Goal: Information Seeking & Learning: Learn about a topic

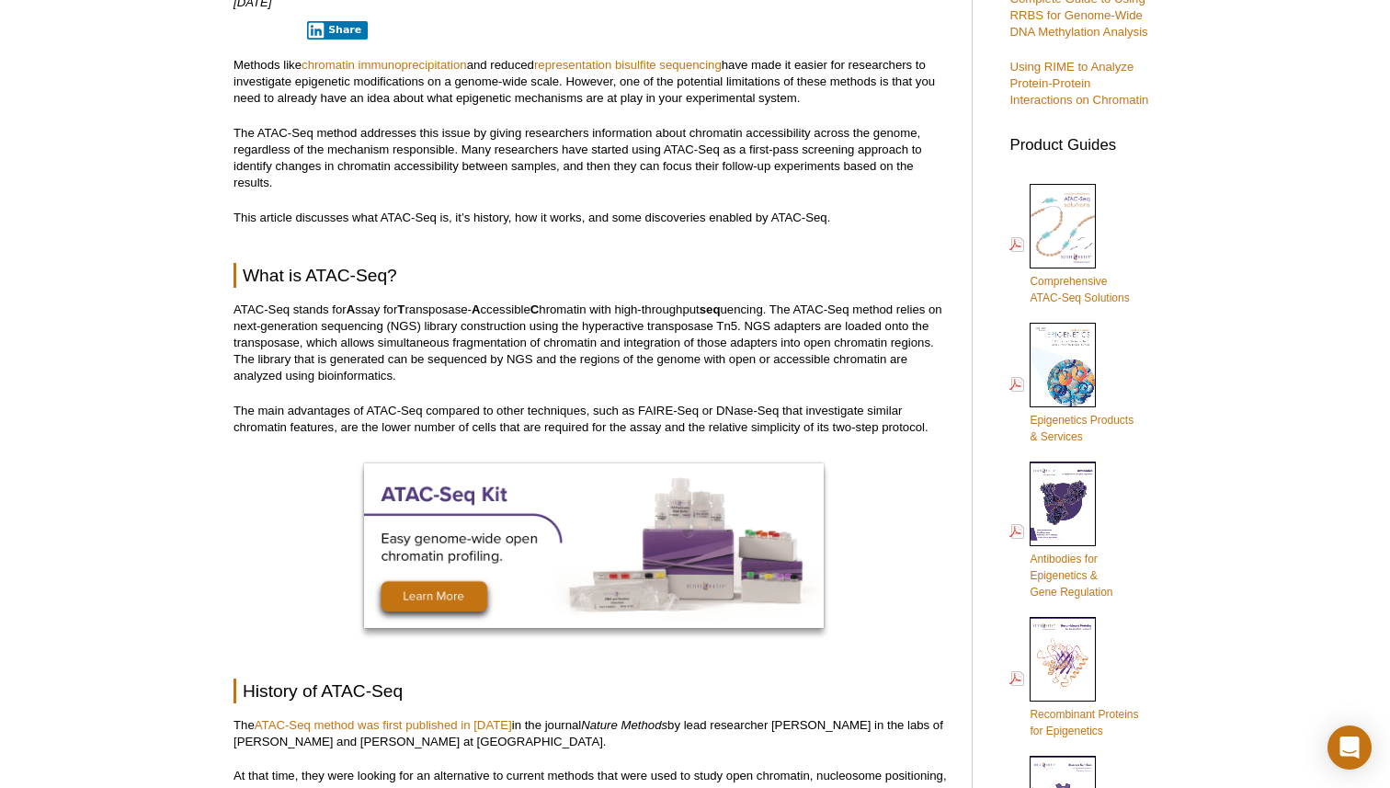
scroll to position [736, 0]
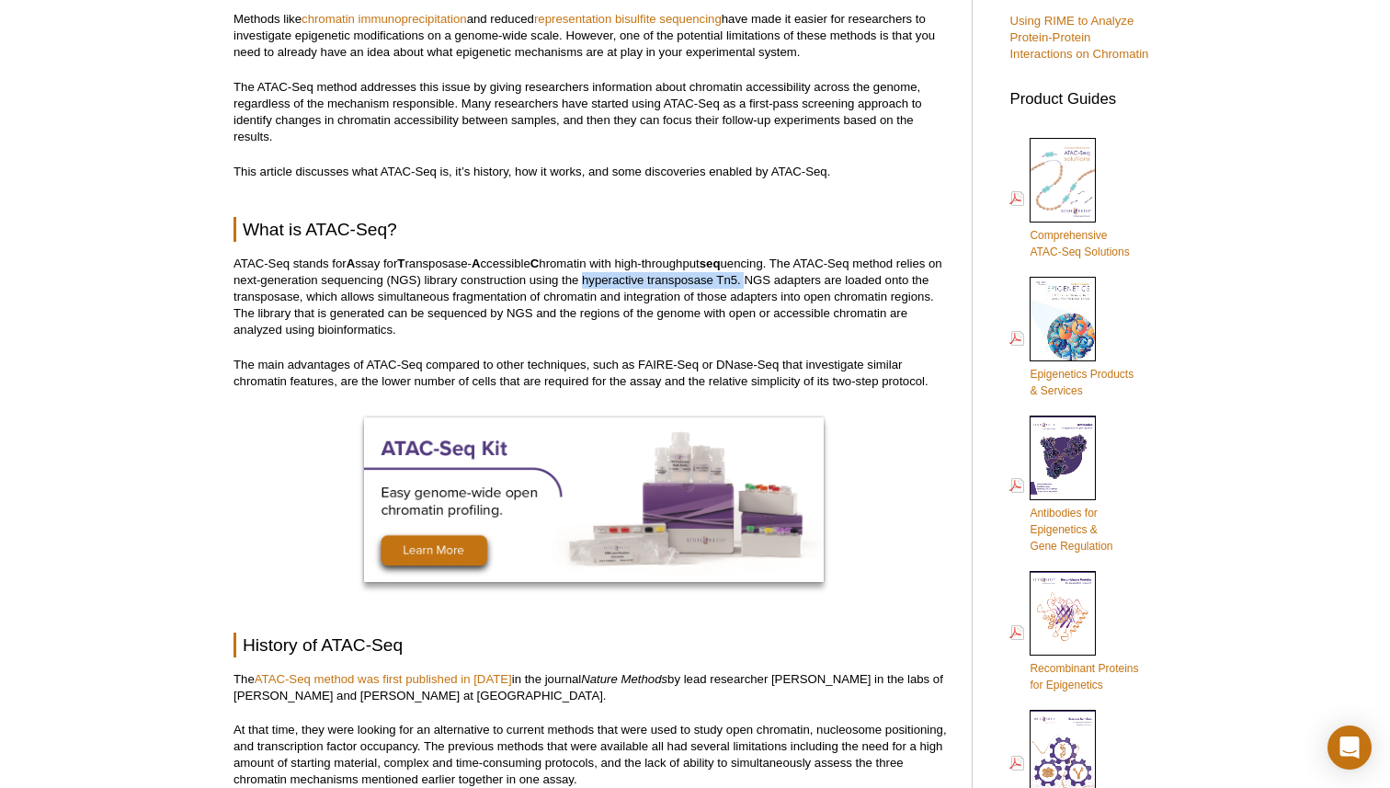
drag, startPoint x: 598, startPoint y: 279, endPoint x: 761, endPoint y: 281, distance: 162.7
click at [762, 281] on p "ATAC-Seq stands for A ssay for T ransposase- A ccessible C hromatin with high-t…" at bounding box center [593, 297] width 720 height 83
click at [753, 280] on p "ATAC-Seq stands for A ssay for T ransposase- A ccessible C hromatin with high-t…" at bounding box center [593, 297] width 720 height 83
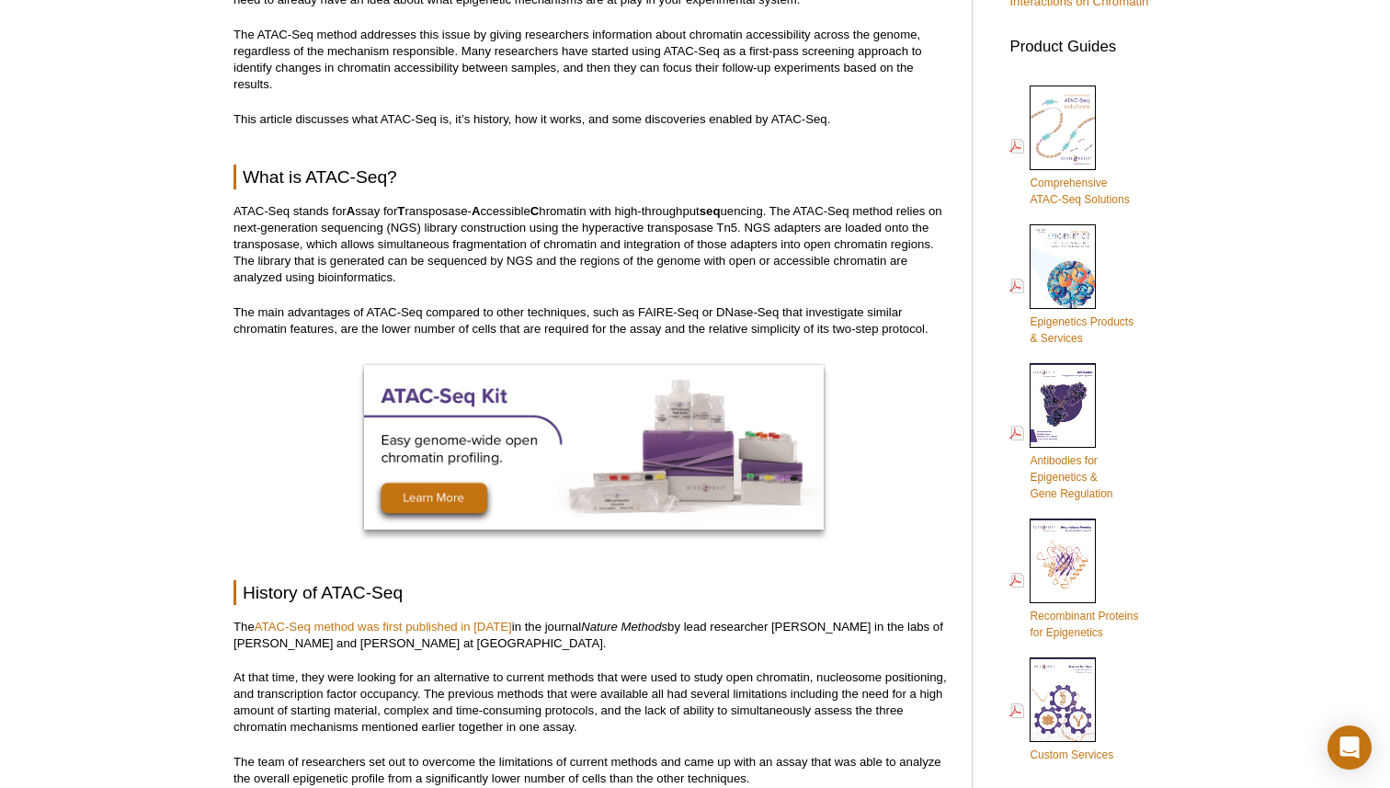
scroll to position [802, 0]
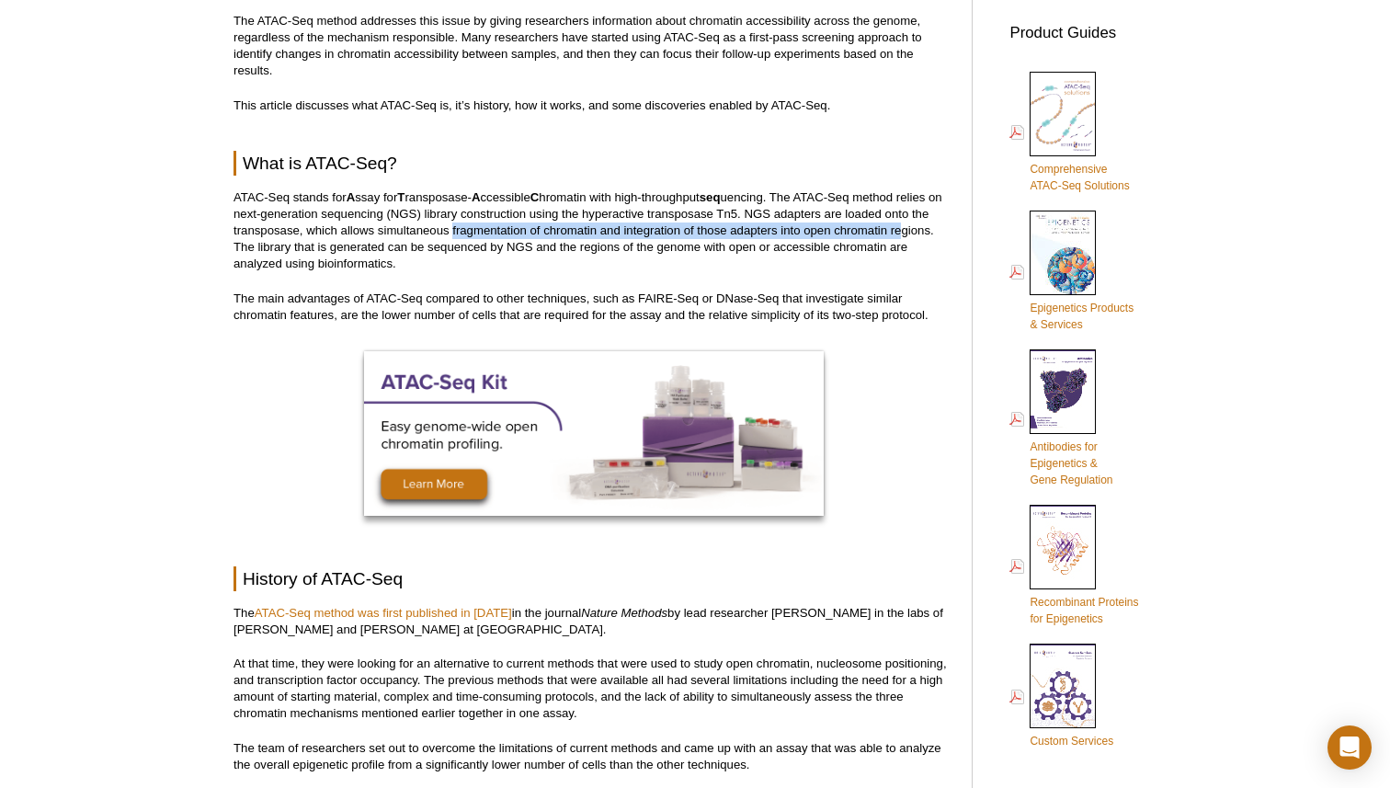
drag, startPoint x: 452, startPoint y: 228, endPoint x: 902, endPoint y: 231, distance: 449.5
click at [902, 231] on p "ATAC-Seq stands for A ssay for T ransposase- A ccessible C hromatin with high-t…" at bounding box center [593, 230] width 720 height 83
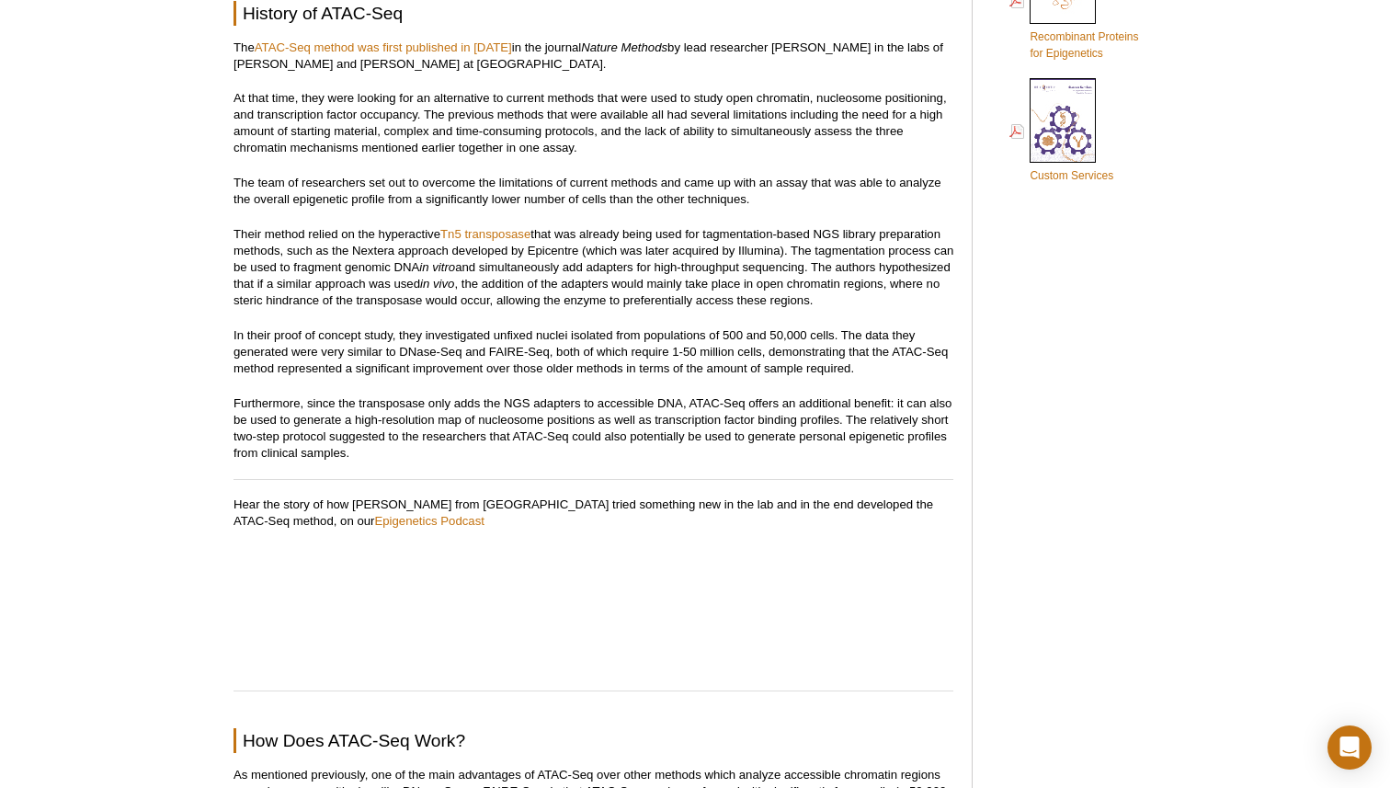
scroll to position [1380, 0]
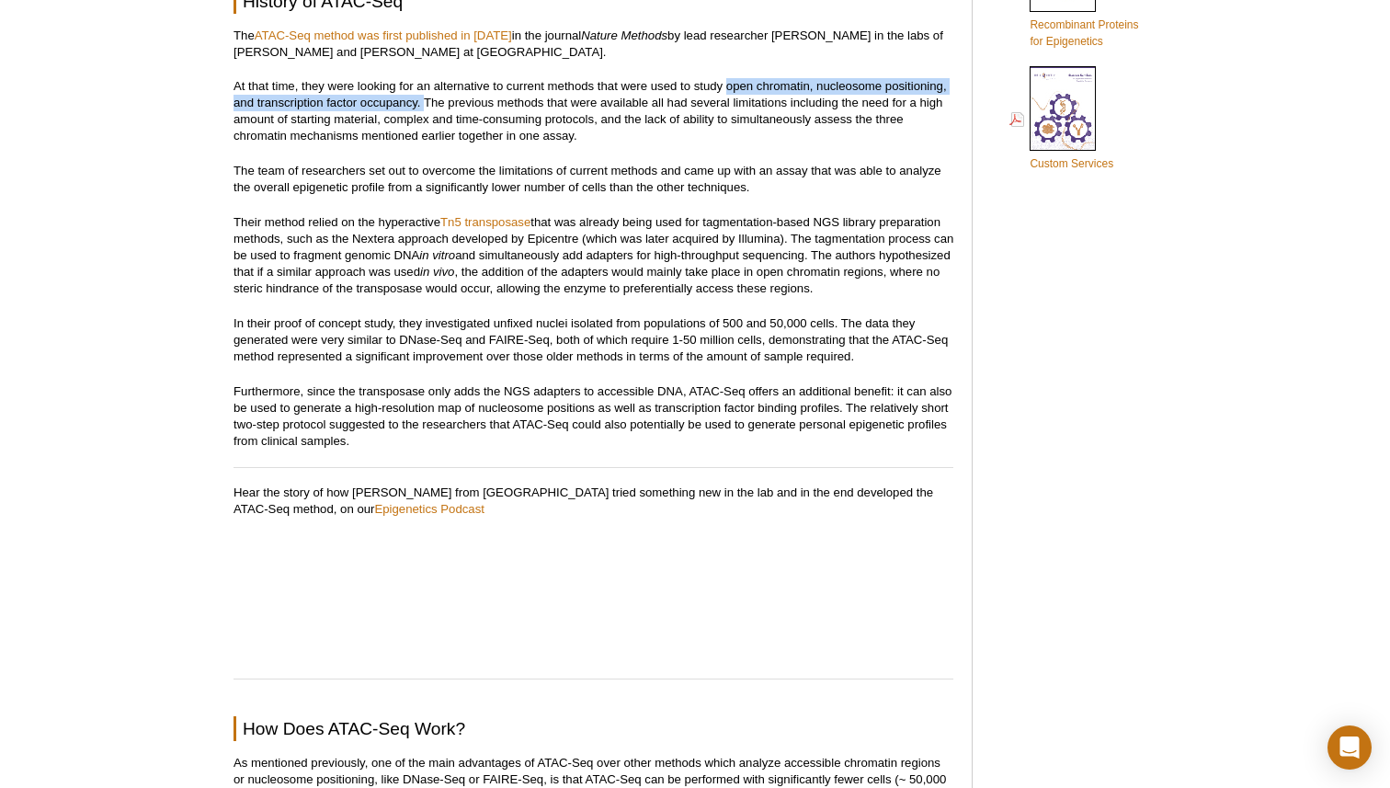
drag, startPoint x: 726, startPoint y: 86, endPoint x: 423, endPoint y: 103, distance: 303.8
click at [423, 103] on p "At that time, they were looking for an alternative to current methods that were…" at bounding box center [593, 111] width 720 height 66
drag, startPoint x: 371, startPoint y: 85, endPoint x: 408, endPoint y: 86, distance: 36.8
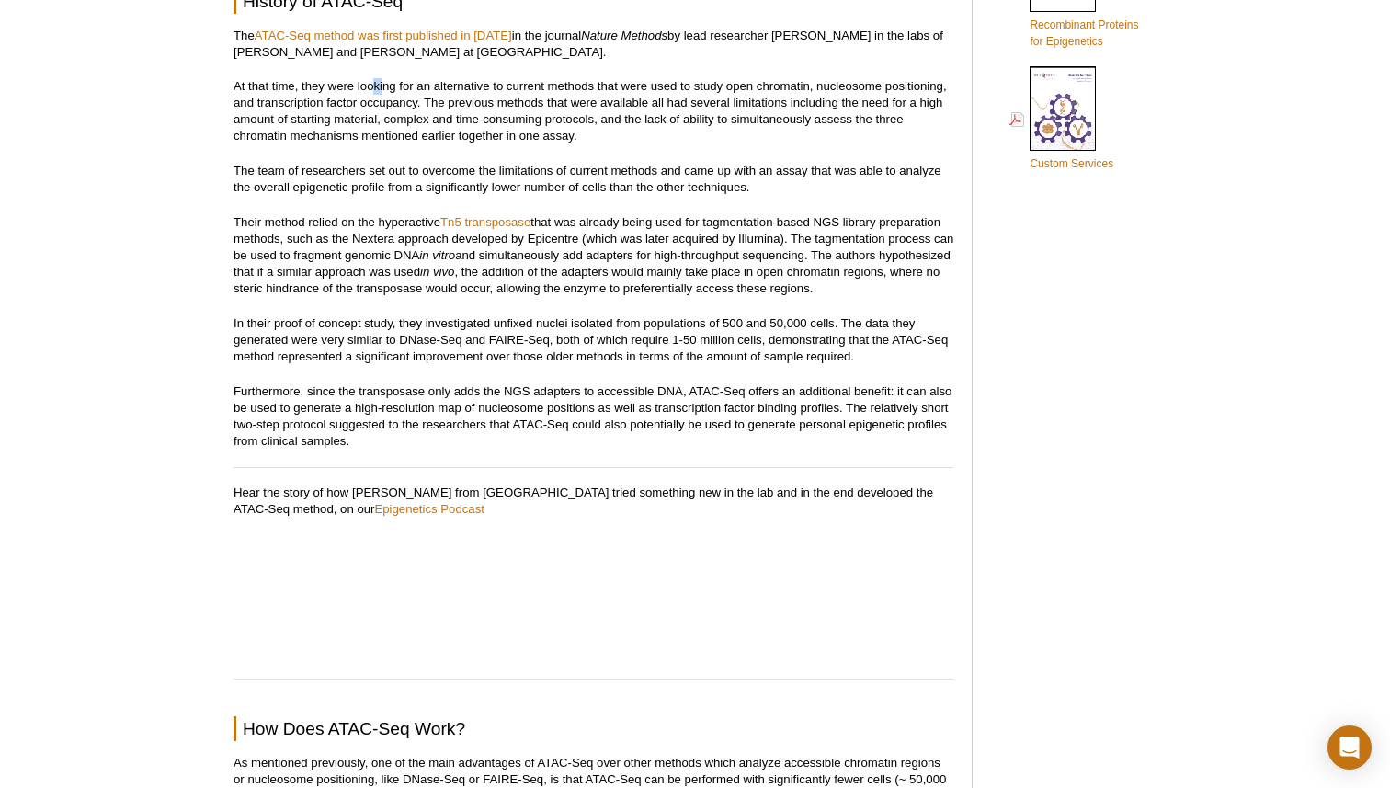
click at [390, 86] on p "At that time, they were looking for an alternative to current methods that were…" at bounding box center [593, 111] width 720 height 66
click at [535, 85] on p "At that time, they were looking for an alternative to current methods that were…" at bounding box center [593, 111] width 720 height 66
click at [534, 85] on p "At that time, they were looking for an alternative to current methods that were…" at bounding box center [593, 111] width 720 height 66
drag, startPoint x: 409, startPoint y: 124, endPoint x: 591, endPoint y: 118, distance: 182.1
click at [592, 119] on p "At that time, they were looking for an alternative to current methods that were…" at bounding box center [593, 111] width 720 height 66
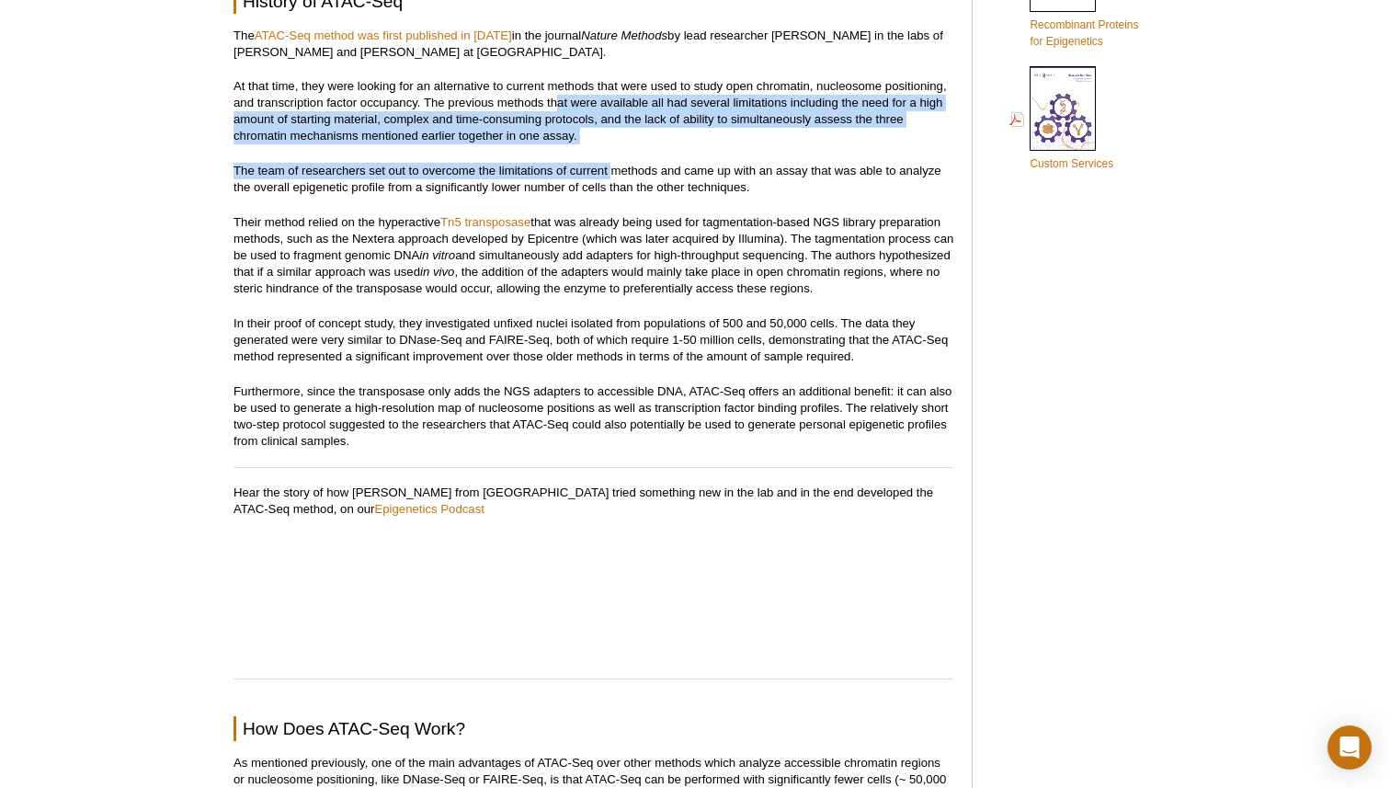
drag, startPoint x: 560, startPoint y: 103, endPoint x: 616, endPoint y: 165, distance: 84.0
click at [616, 165] on p "The team of researchers set out to overcome the limitations of current methods …" at bounding box center [593, 179] width 720 height 33
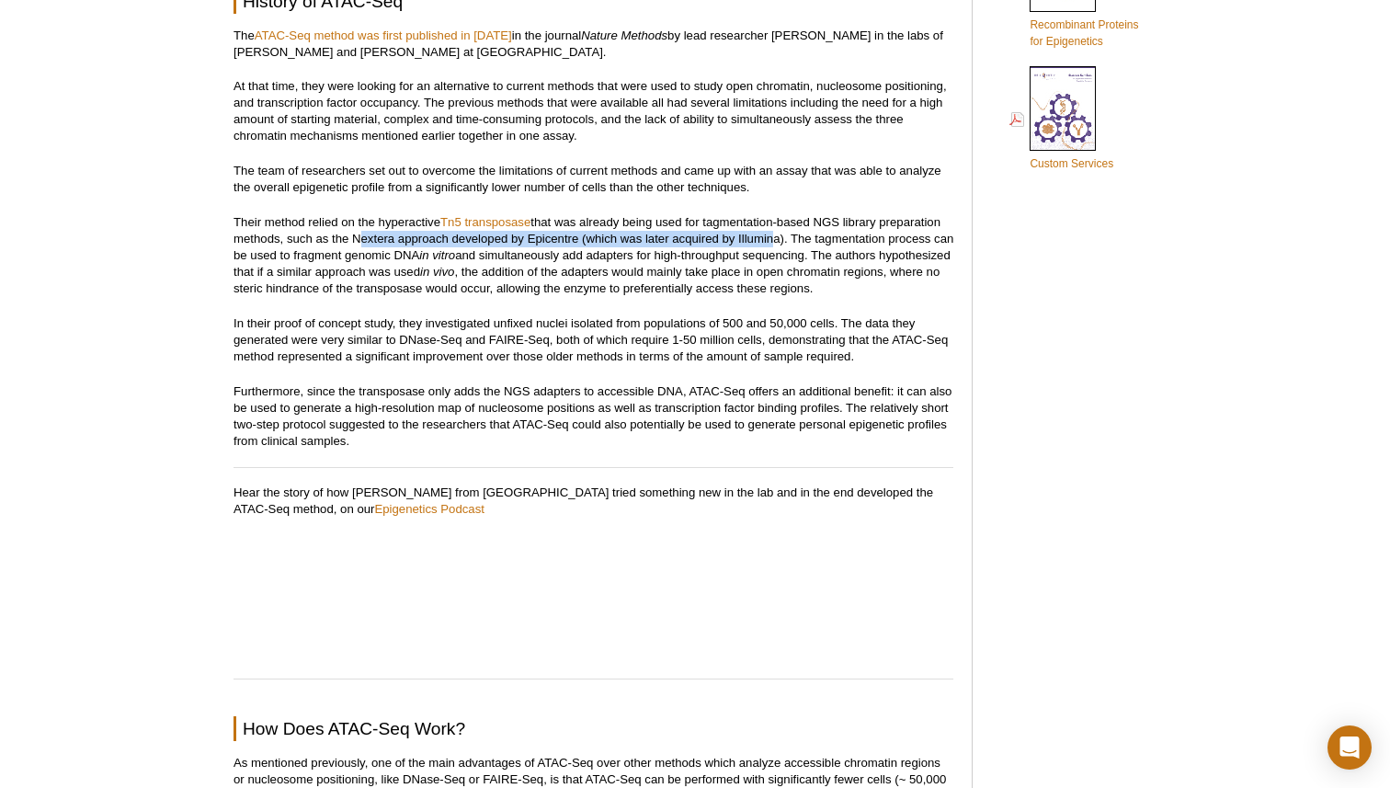
drag, startPoint x: 356, startPoint y: 236, endPoint x: 766, endPoint y: 235, distance: 409.9
click at [767, 236] on p "Their method relied on the hyperactive Tn5 transposase that was already being u…" at bounding box center [593, 255] width 720 height 83
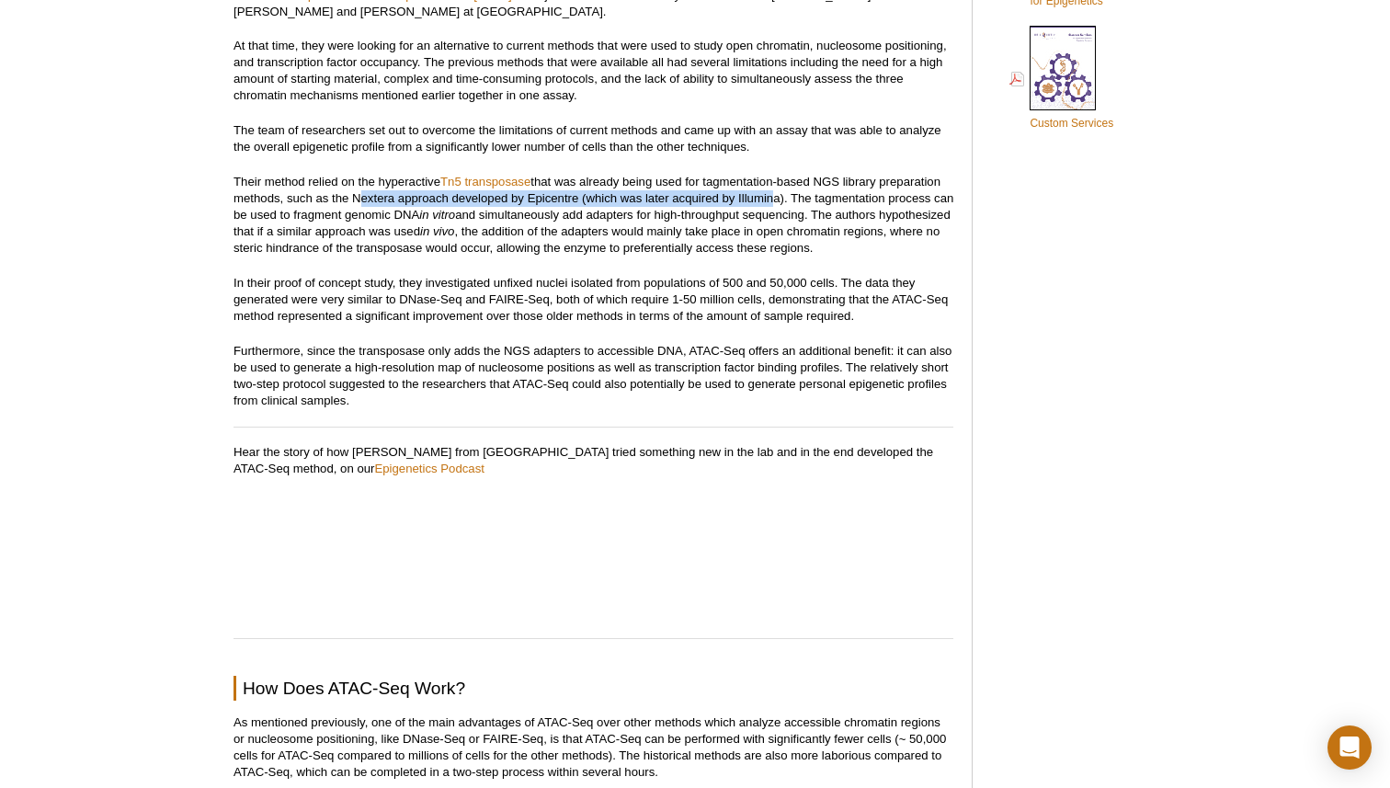
scroll to position [1427, 0]
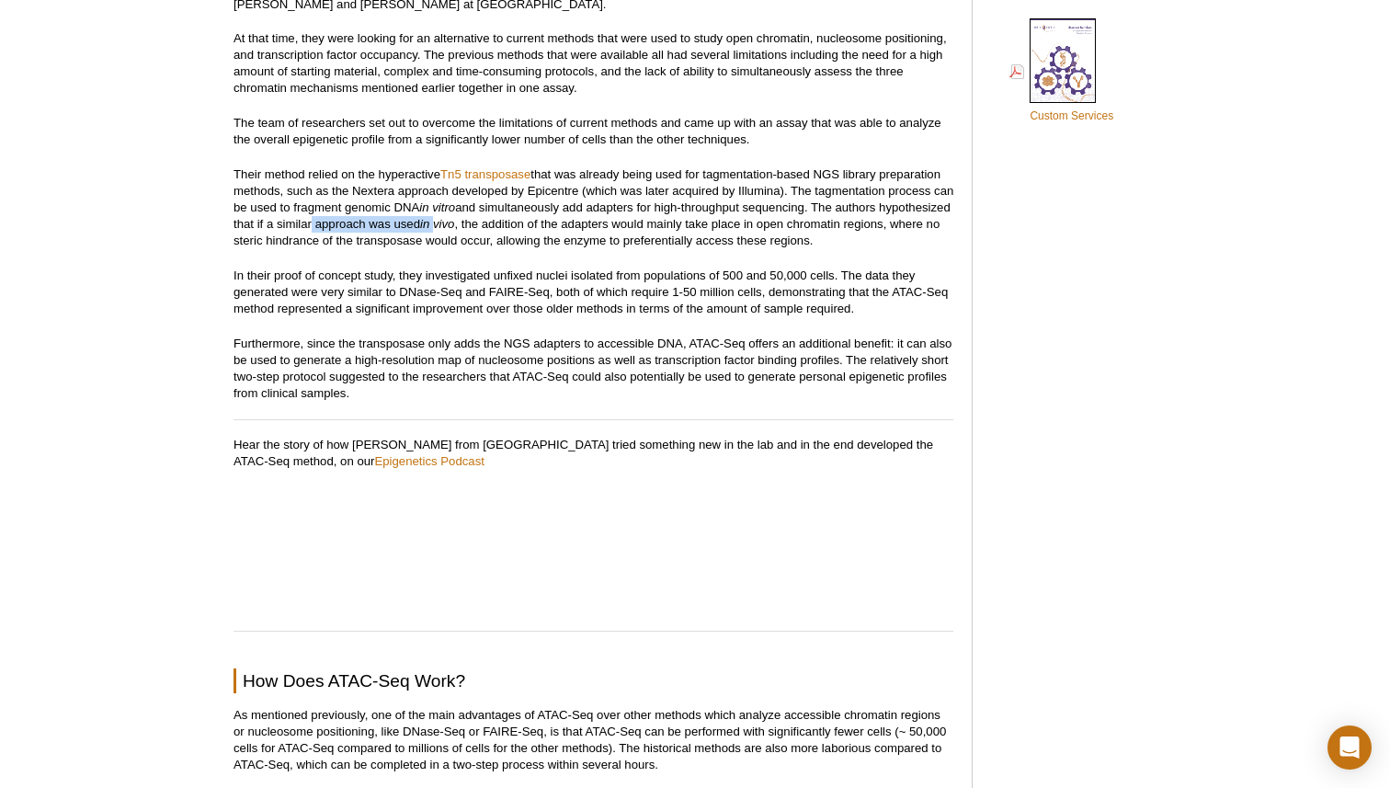
drag, startPoint x: 381, startPoint y: 224, endPoint x: 513, endPoint y: 225, distance: 132.4
click at [514, 225] on p "Their method relied on the hyperactive Tn5 transposase that was already being u…" at bounding box center [593, 207] width 720 height 83
drag, startPoint x: 722, startPoint y: 243, endPoint x: 903, endPoint y: 240, distance: 180.2
click at [904, 240] on p "Their method relied on the hyperactive Tn5 transposase that was already being u…" at bounding box center [593, 207] width 720 height 83
drag, startPoint x: 492, startPoint y: 275, endPoint x: 624, endPoint y: 273, distance: 132.4
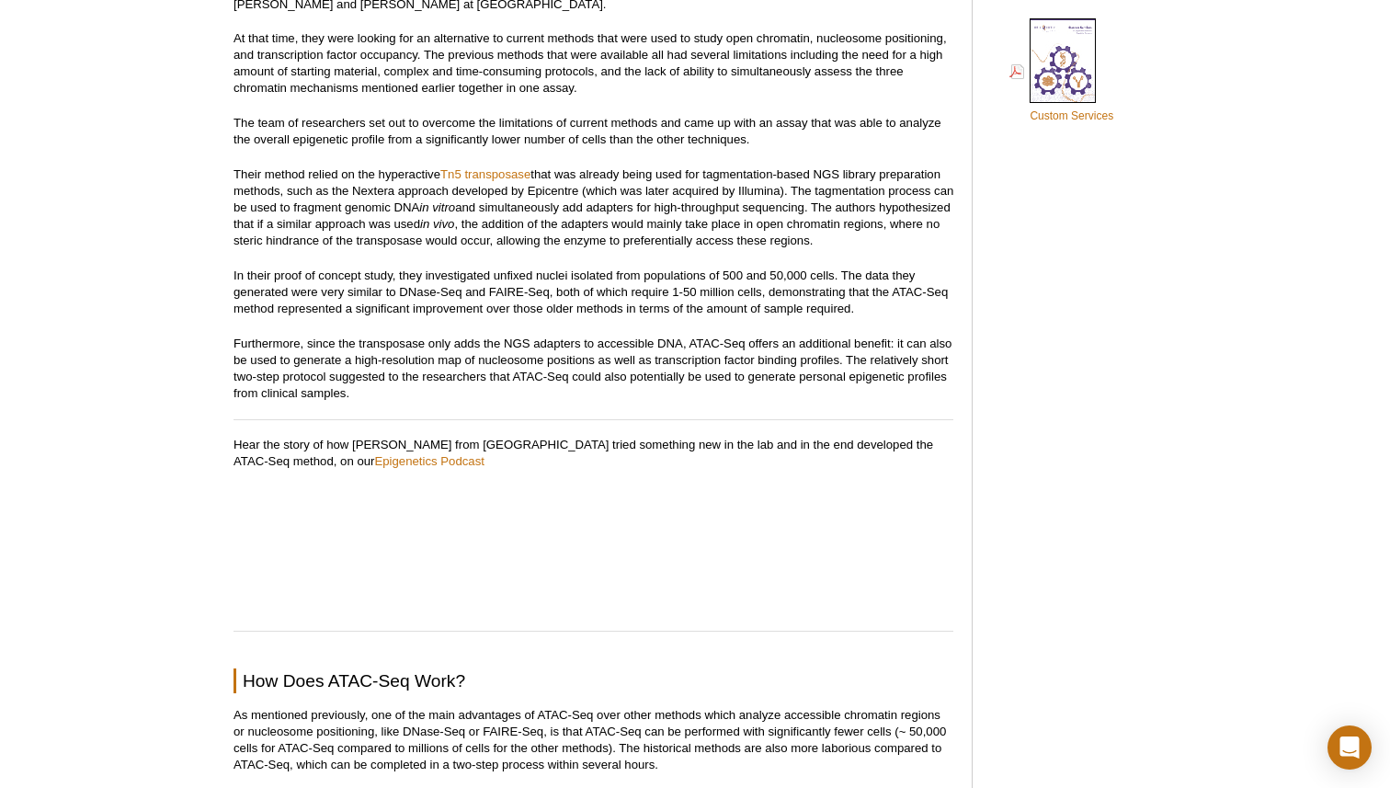
click at [625, 273] on p "In their proof of concept study, they investigated unfixed nuclei isolated from…" at bounding box center [593, 292] width 720 height 50
click at [624, 273] on p "In their proof of concept study, they investigated unfixed nuclei isolated from…" at bounding box center [593, 292] width 720 height 50
drag, startPoint x: 491, startPoint y: 274, endPoint x: 845, endPoint y: 278, distance: 353.9
click at [845, 278] on p "In their proof of concept study, they investigated unfixed nuclei isolated from…" at bounding box center [593, 292] width 720 height 50
drag, startPoint x: 352, startPoint y: 358, endPoint x: 844, endPoint y: 358, distance: 491.8
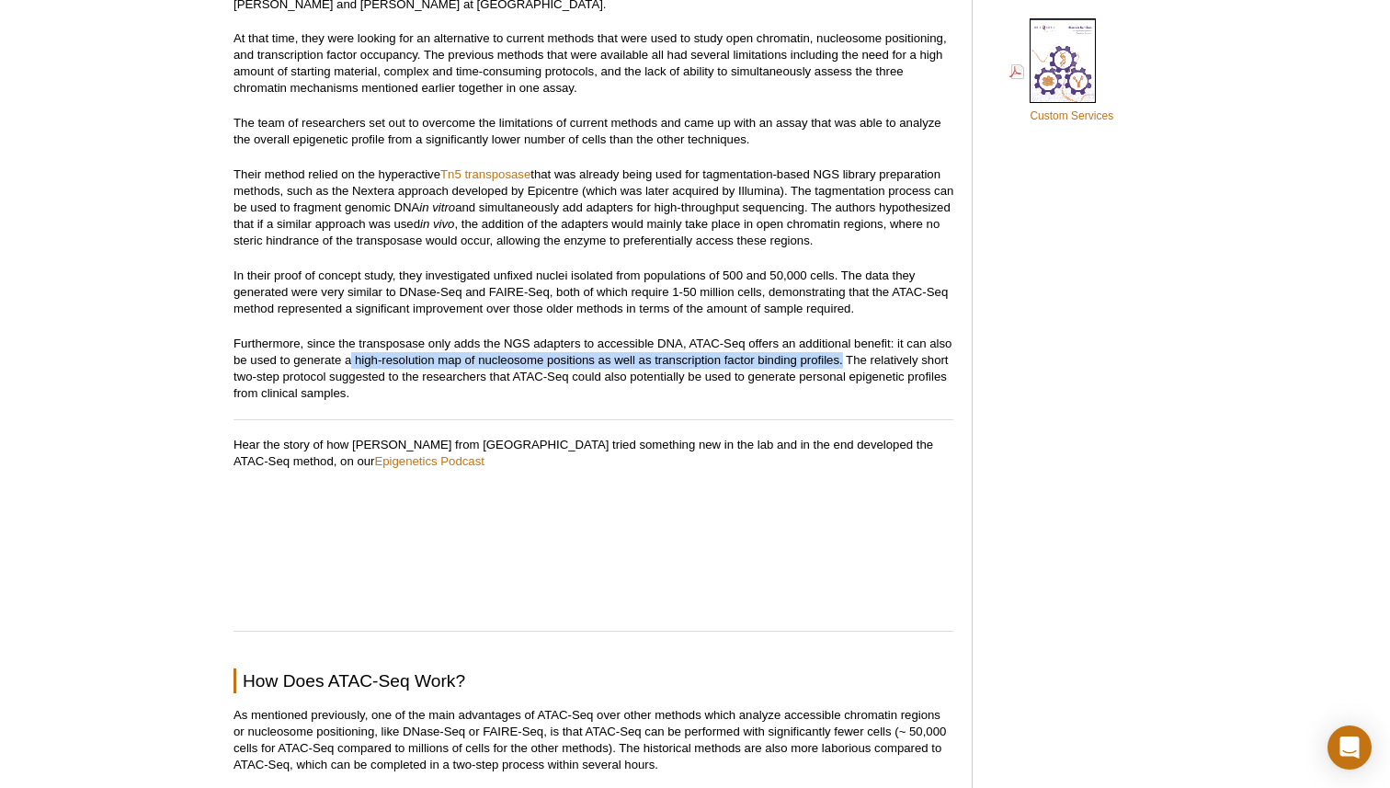
click at [844, 358] on p "Furthermore, since the transposase only adds the NGS adapters to accessible DNA…" at bounding box center [593, 368] width 720 height 66
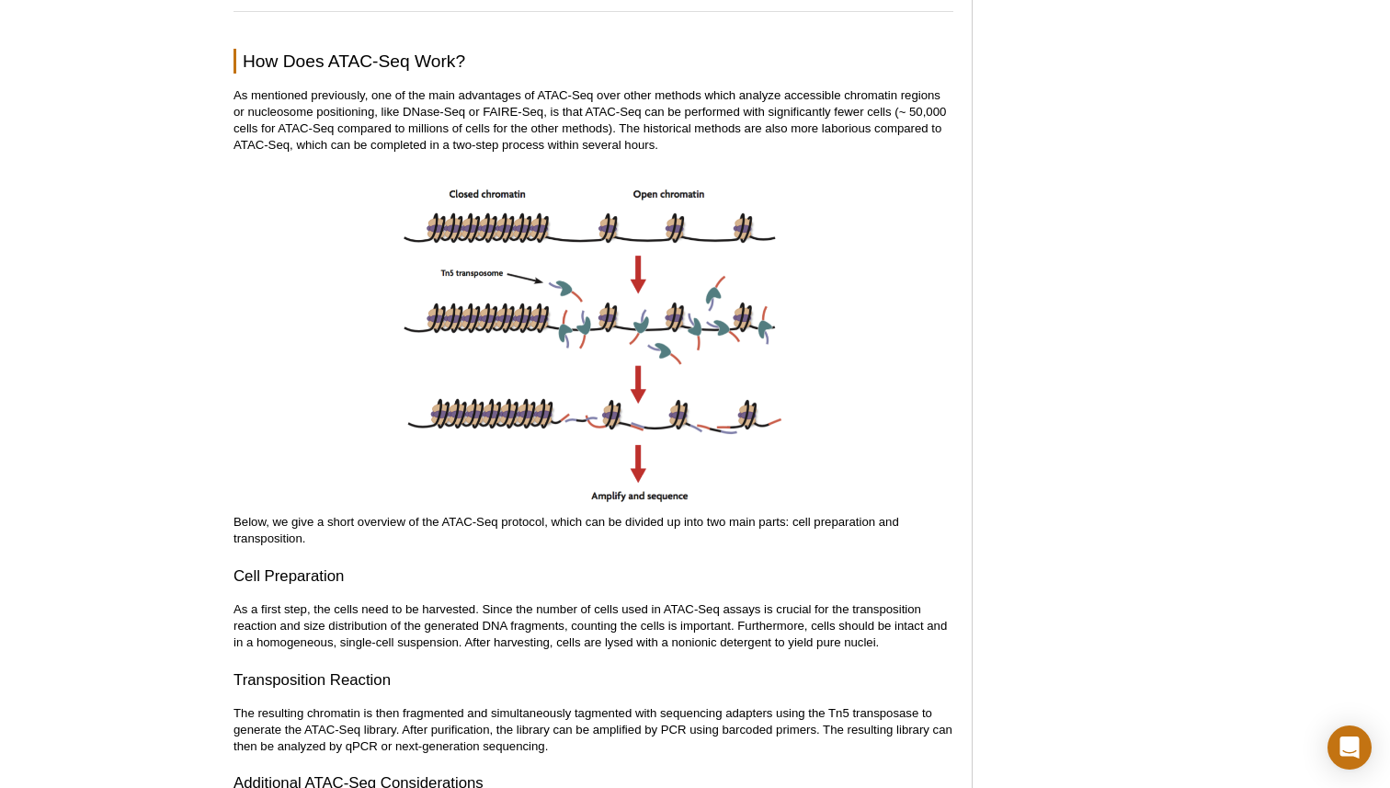
scroll to position [2045, 0]
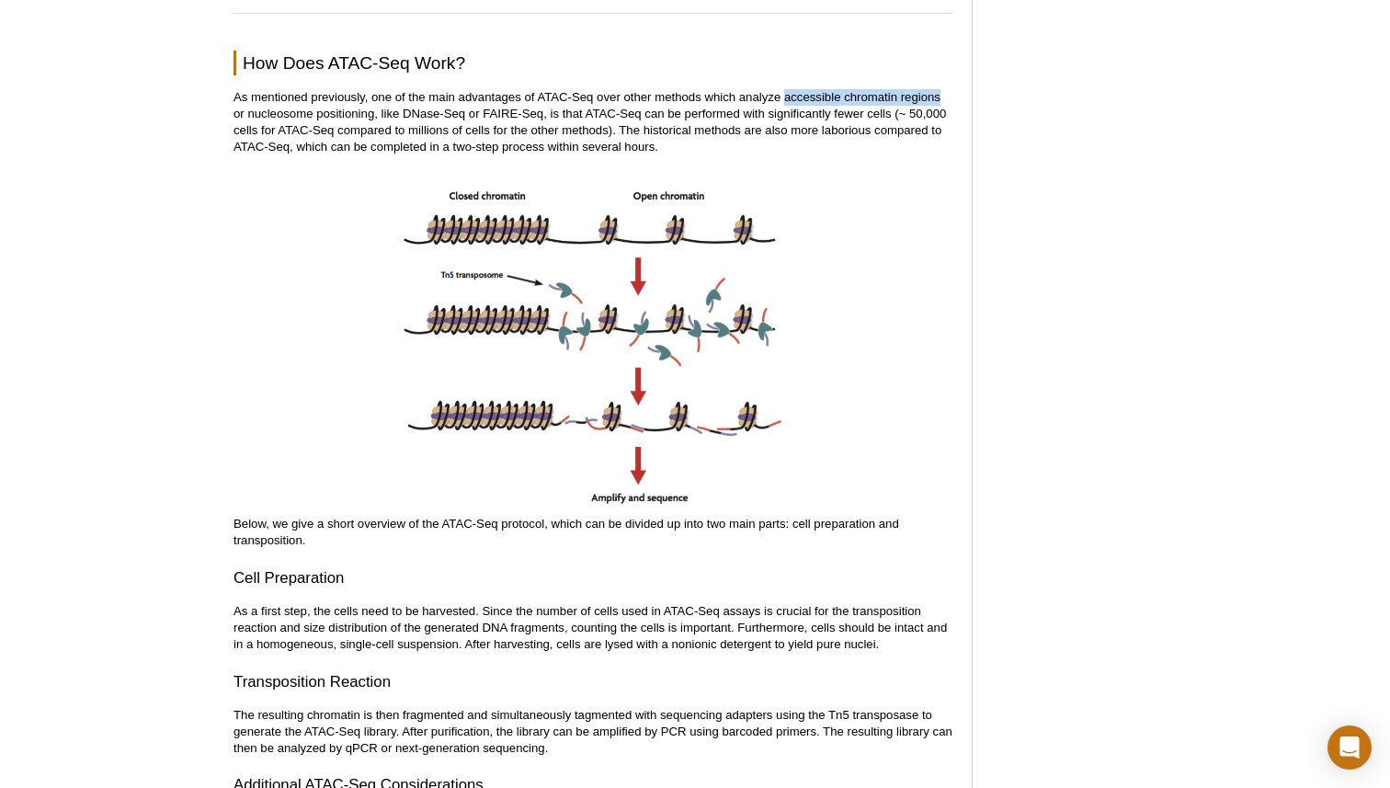
drag, startPoint x: 787, startPoint y: 97, endPoint x: 941, endPoint y: 94, distance: 154.4
click at [941, 95] on p "As mentioned previously, one of the main advantages of ATAC-Seq over other meth…" at bounding box center [593, 122] width 720 height 66
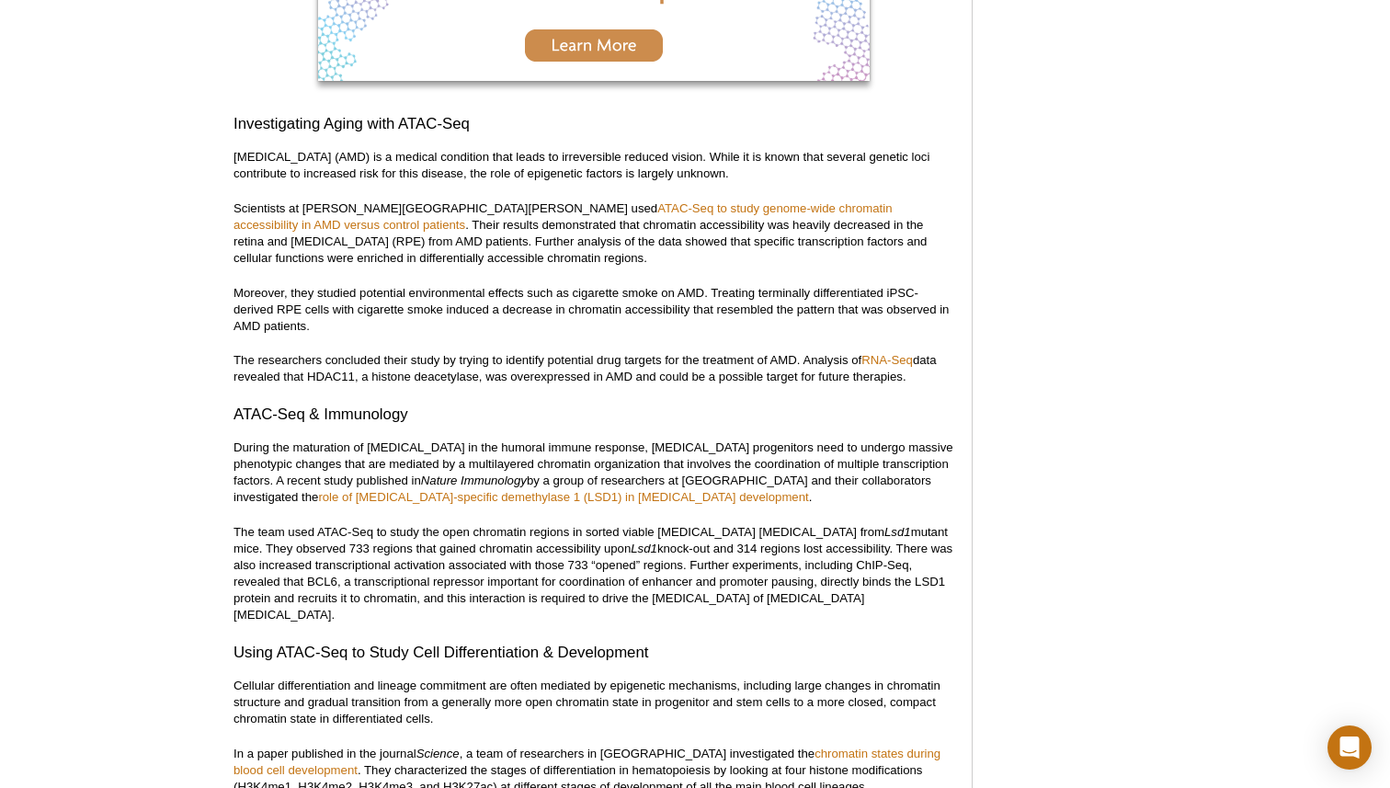
scroll to position [3321, 0]
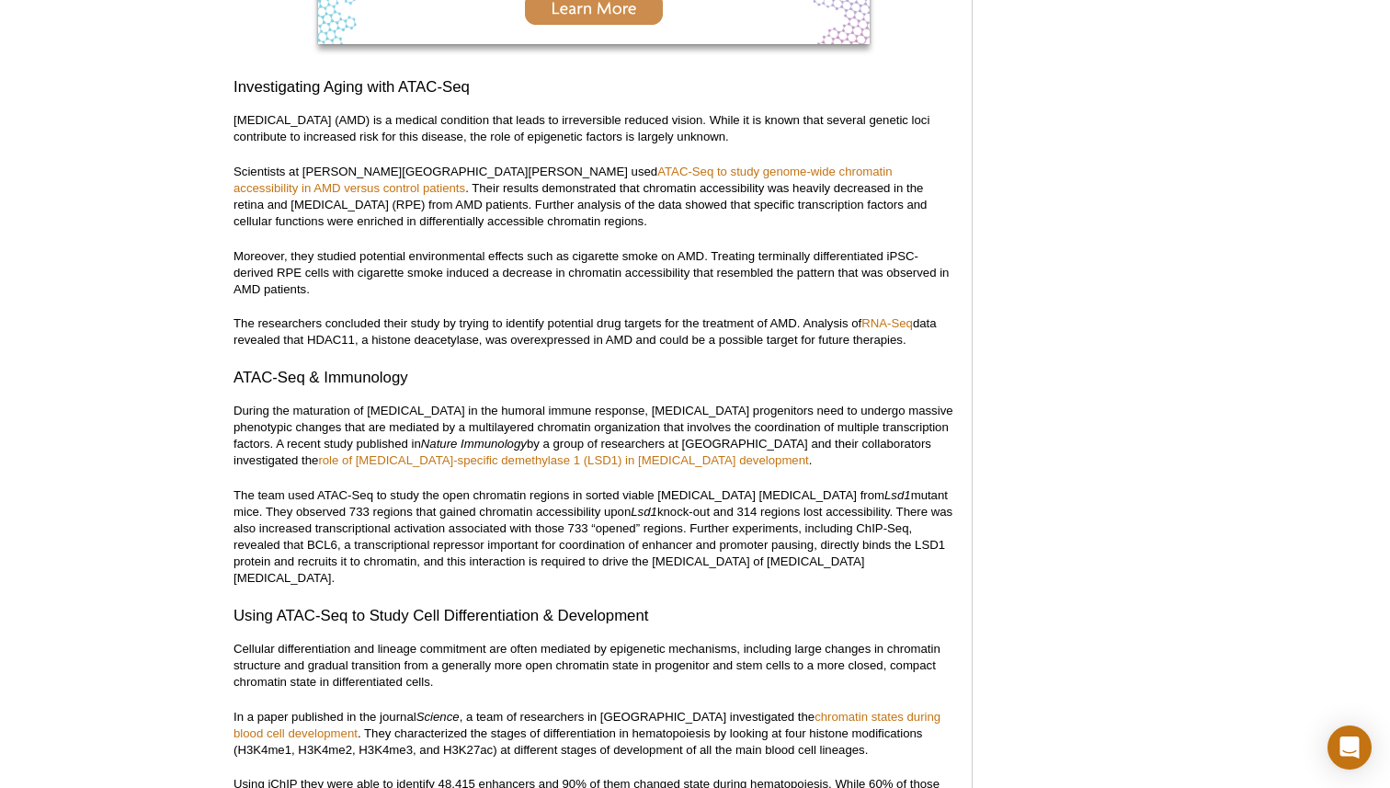
drag, startPoint x: 295, startPoint y: 203, endPoint x: 517, endPoint y: 204, distance: 222.4
click at [517, 204] on p "Scientists at [PERSON_NAME][GEOGRAPHIC_DATA][PERSON_NAME] used ATAC-Seq to stud…" at bounding box center [593, 197] width 720 height 66
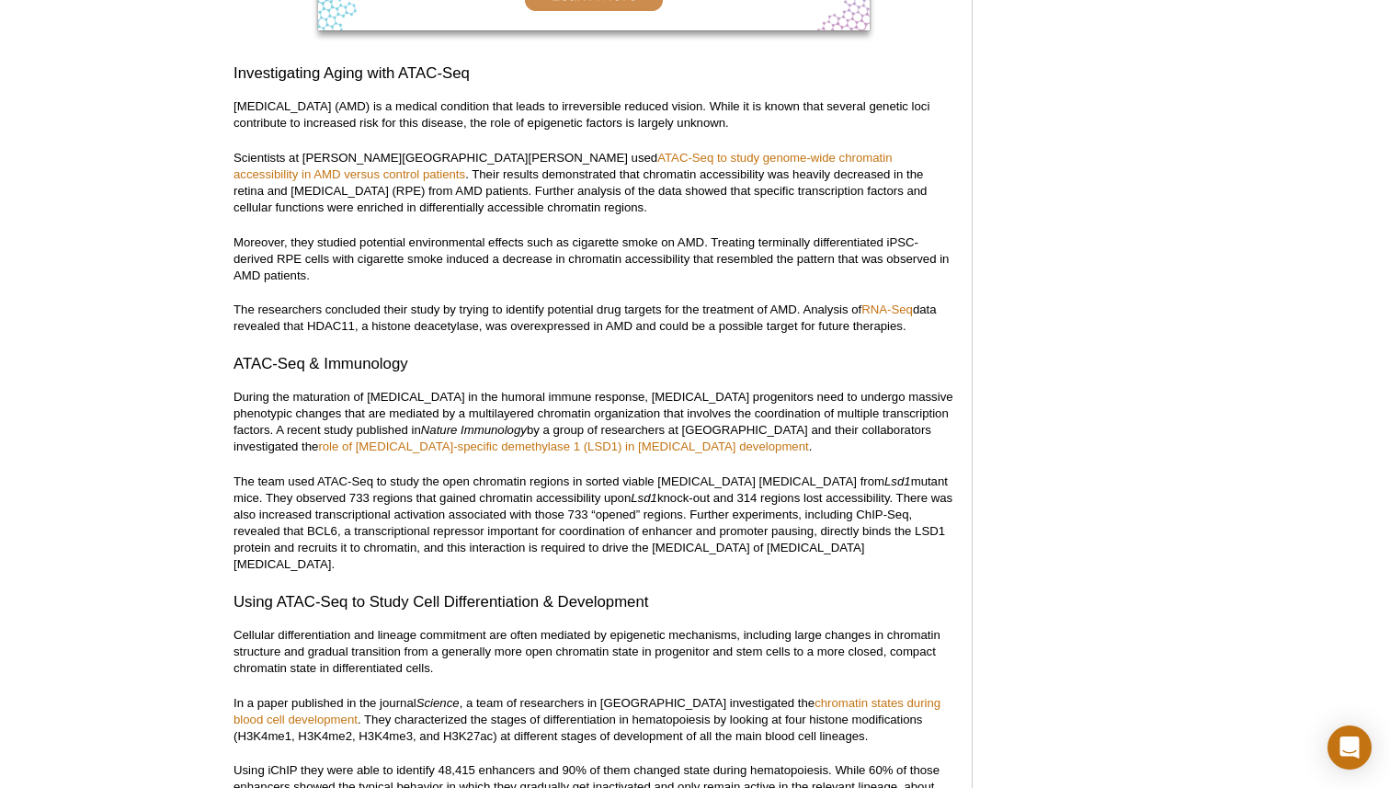
drag, startPoint x: 657, startPoint y: 176, endPoint x: 514, endPoint y: 185, distance: 143.7
click at [515, 186] on p "Scientists at [PERSON_NAME][GEOGRAPHIC_DATA][PERSON_NAME] used ATAC-Seq to stud…" at bounding box center [593, 183] width 720 height 66
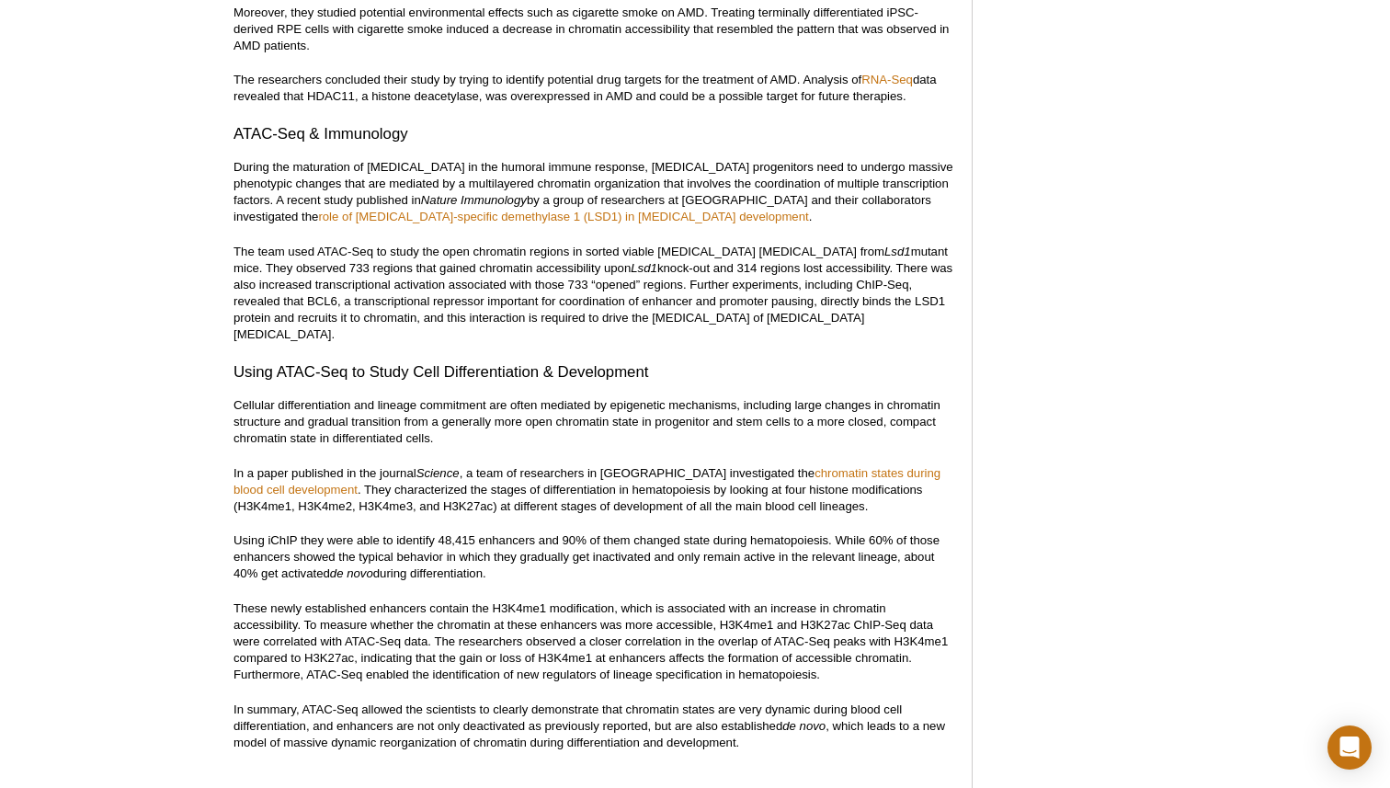
scroll to position [3627, 0]
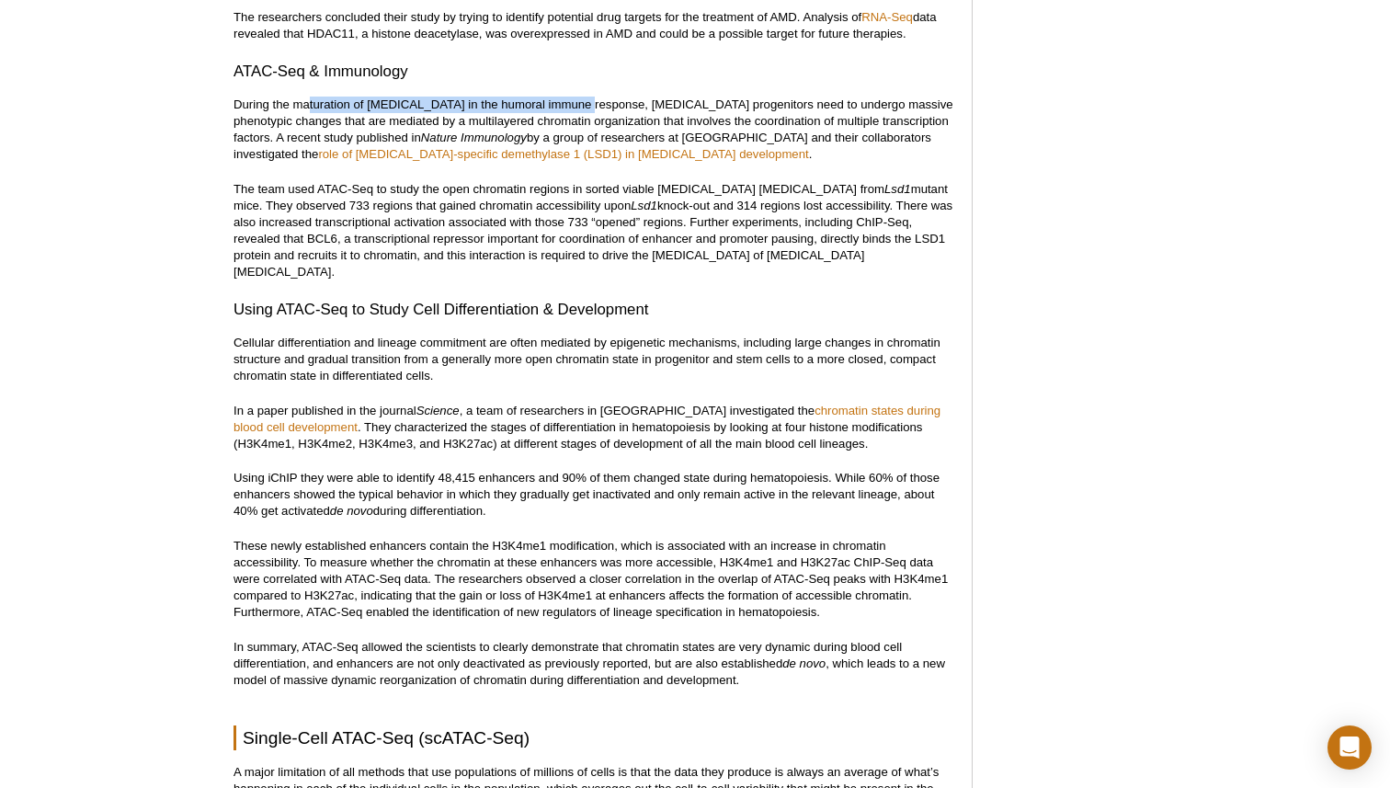
drag, startPoint x: 310, startPoint y: 88, endPoint x: 575, endPoint y: 81, distance: 265.7
click at [575, 97] on p "During the maturation of [MEDICAL_DATA] in the humoral immune response, [MEDICA…" at bounding box center [593, 130] width 720 height 66
drag, startPoint x: 591, startPoint y: 85, endPoint x: 765, endPoint y: 88, distance: 173.8
click at [765, 97] on p "During the maturation of [MEDICAL_DATA] in the humoral immune response, [MEDICA…" at bounding box center [593, 130] width 720 height 66
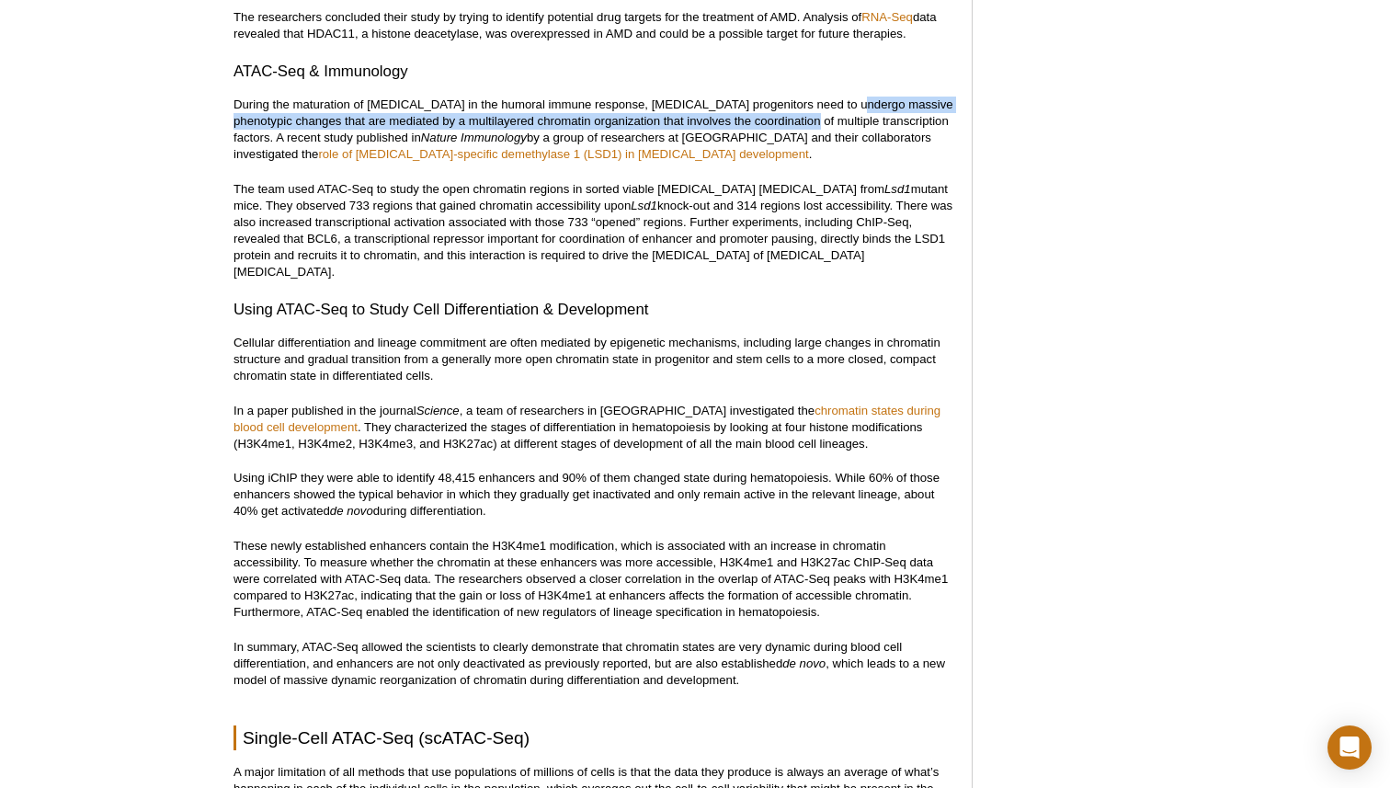
drag, startPoint x: 828, startPoint y: 83, endPoint x: 779, endPoint y: 101, distance: 52.1
click at [779, 101] on p "During the maturation of [MEDICAL_DATA] in the humoral immune response, [MEDICA…" at bounding box center [593, 130] width 720 height 66
drag, startPoint x: 877, startPoint y: 105, endPoint x: 592, endPoint y: 85, distance: 285.6
click at [592, 97] on p "During the maturation of [MEDICAL_DATA] in the humoral immune response, [MEDICA…" at bounding box center [593, 130] width 720 height 66
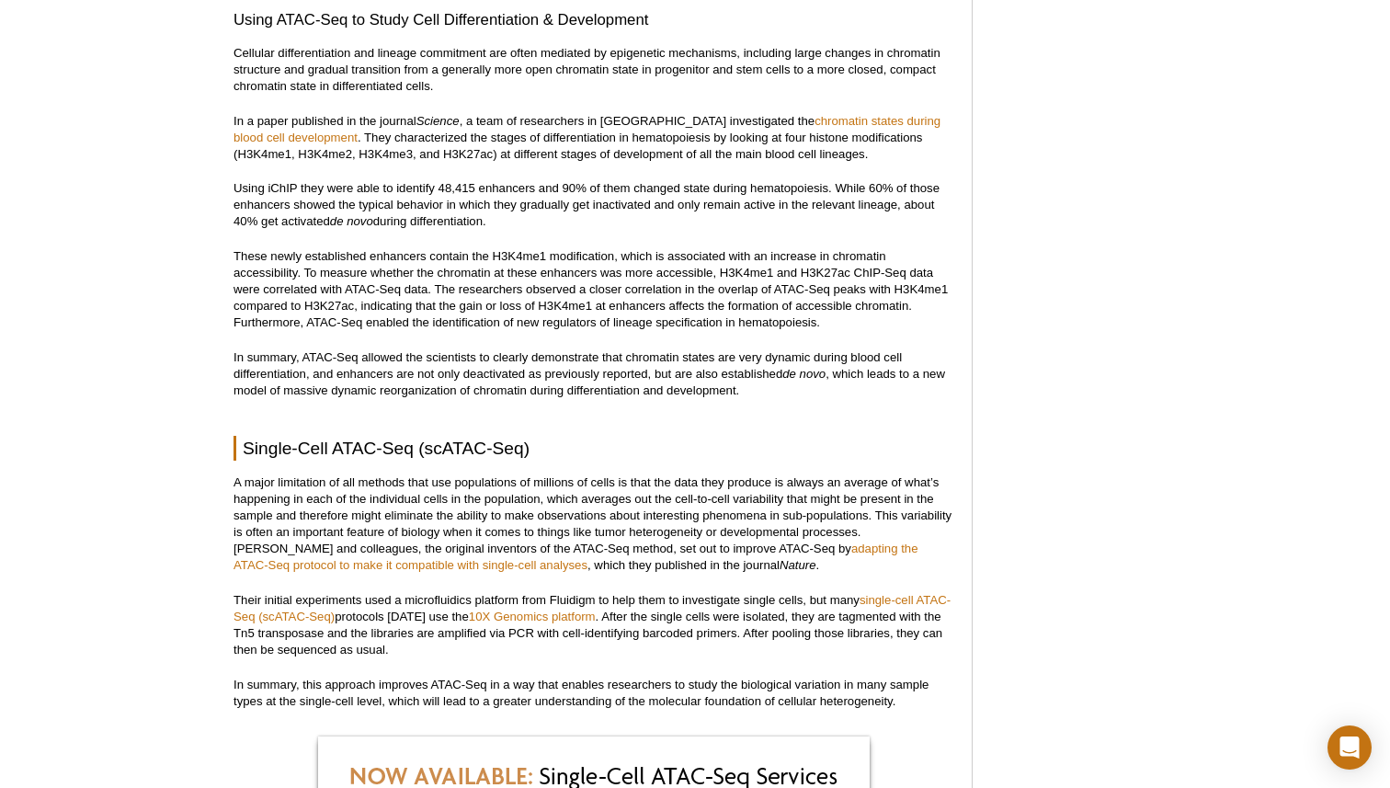
scroll to position [3872, 0]
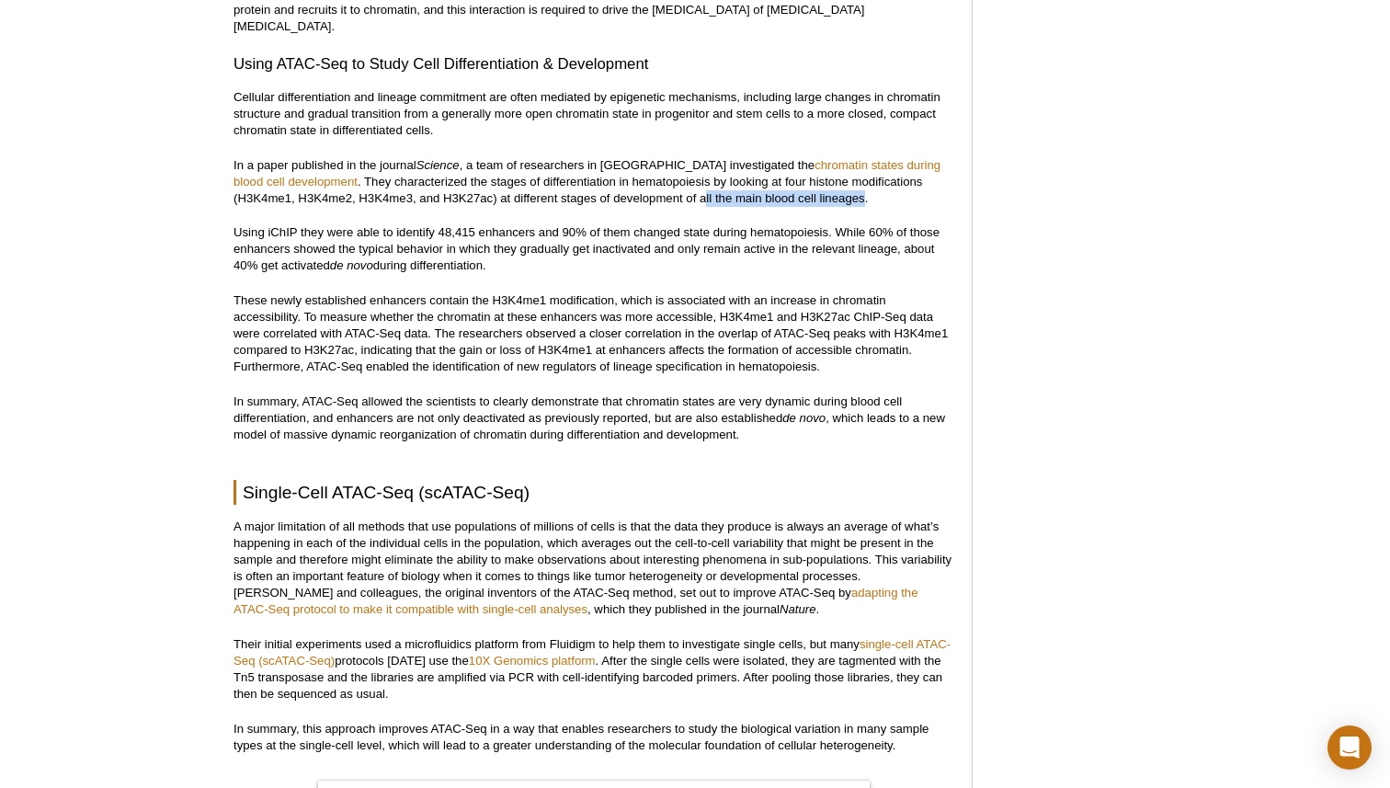
drag, startPoint x: 802, startPoint y: 166, endPoint x: 639, endPoint y: 167, distance: 162.7
click at [639, 167] on p "In a paper published in the journal Science , a team of researchers in [GEOGRAP…" at bounding box center [593, 182] width 720 height 50
drag, startPoint x: 798, startPoint y: 148, endPoint x: 867, endPoint y: 150, distance: 69.0
click at [867, 157] on p "In a paper published in the journal Science , a team of researchers in [GEOGRAP…" at bounding box center [593, 182] width 720 height 50
drag, startPoint x: 448, startPoint y: 166, endPoint x: 798, endPoint y: 163, distance: 350.2
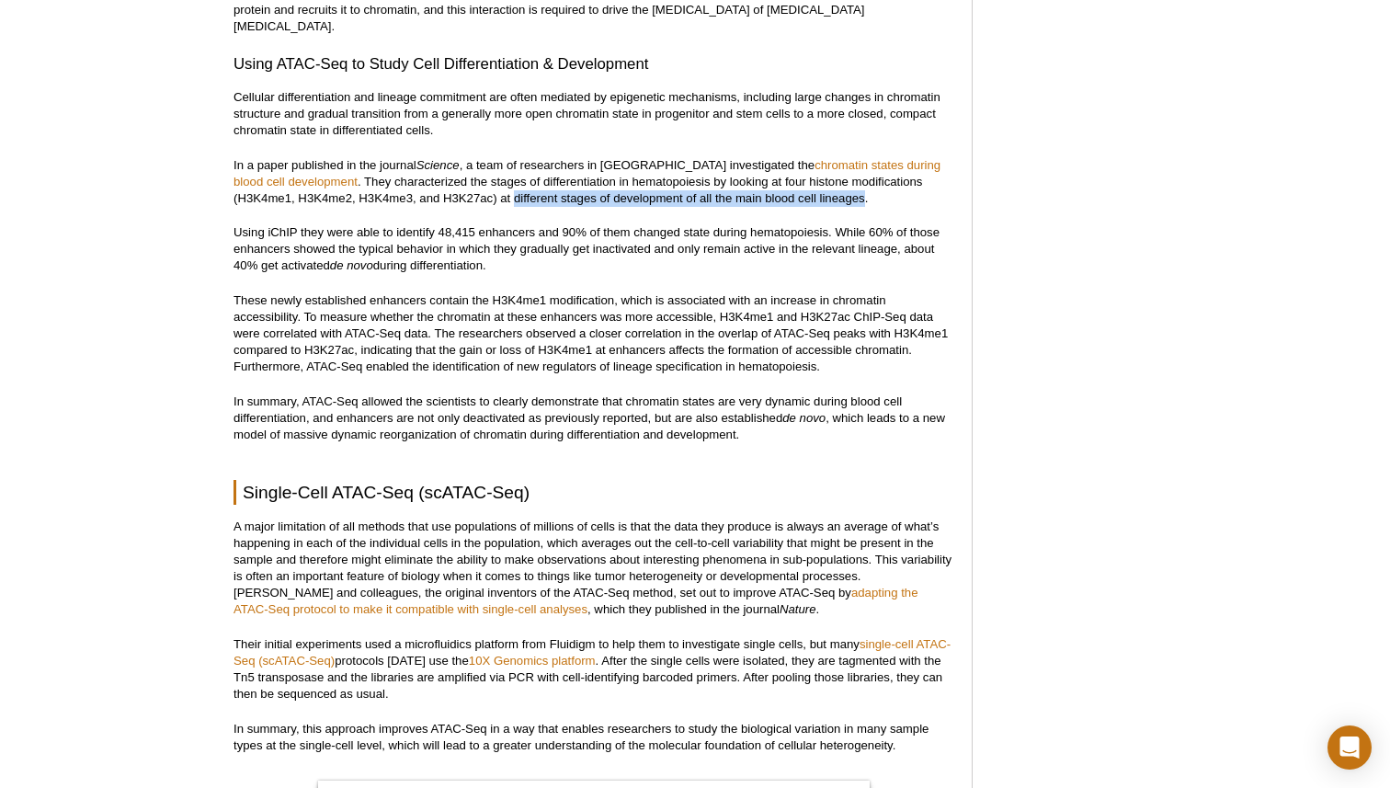
click at [798, 164] on p "In a paper published in the journal Science , a team of researchers in [GEOGRAP…" at bounding box center [593, 182] width 720 height 50
click at [798, 163] on p "In a paper published in the journal Science , a team of researchers in [GEOGRAP…" at bounding box center [593, 182] width 720 height 50
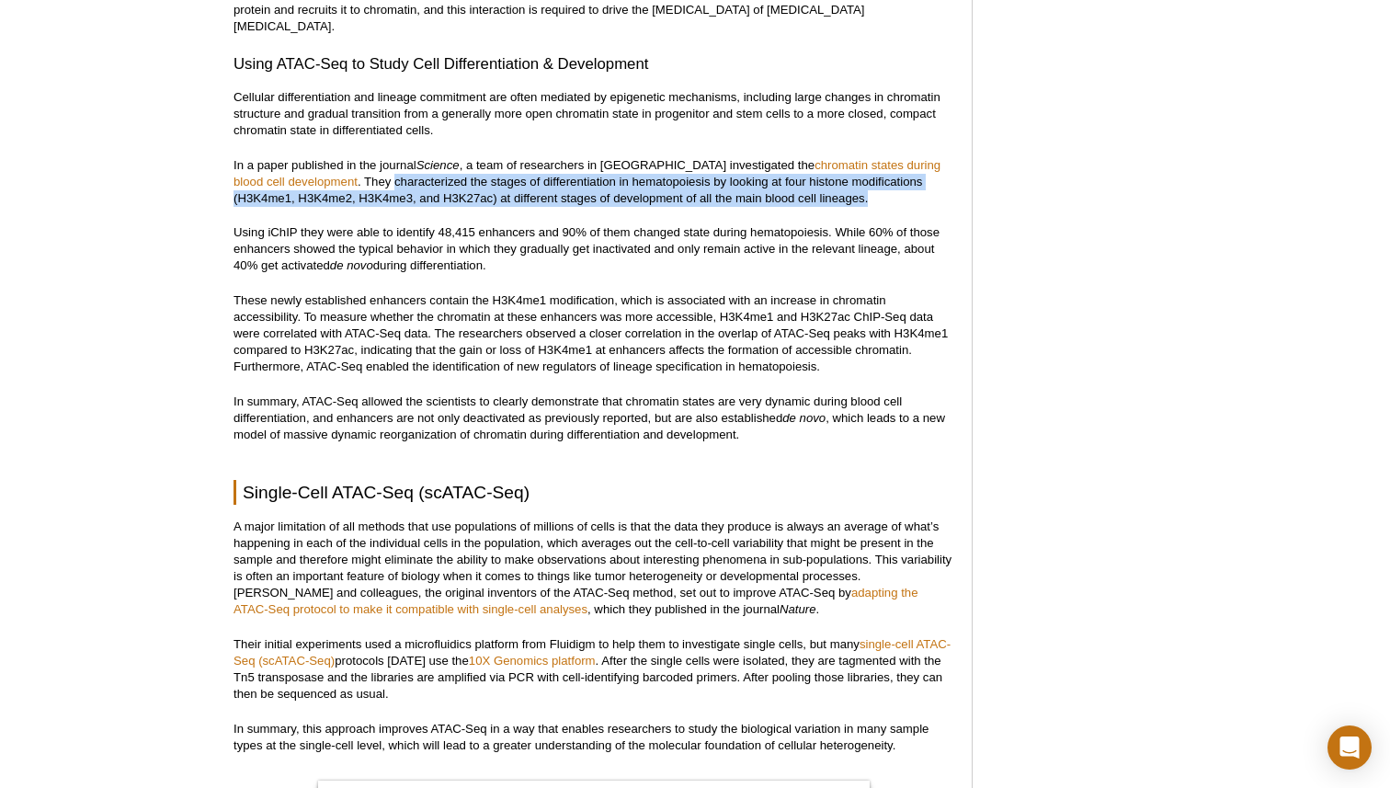
drag, startPoint x: 338, startPoint y: 151, endPoint x: 849, endPoint y: 159, distance: 511.1
click at [849, 160] on p "In a paper published in the journal Science , a team of researchers in [GEOGRAP…" at bounding box center [593, 182] width 720 height 50
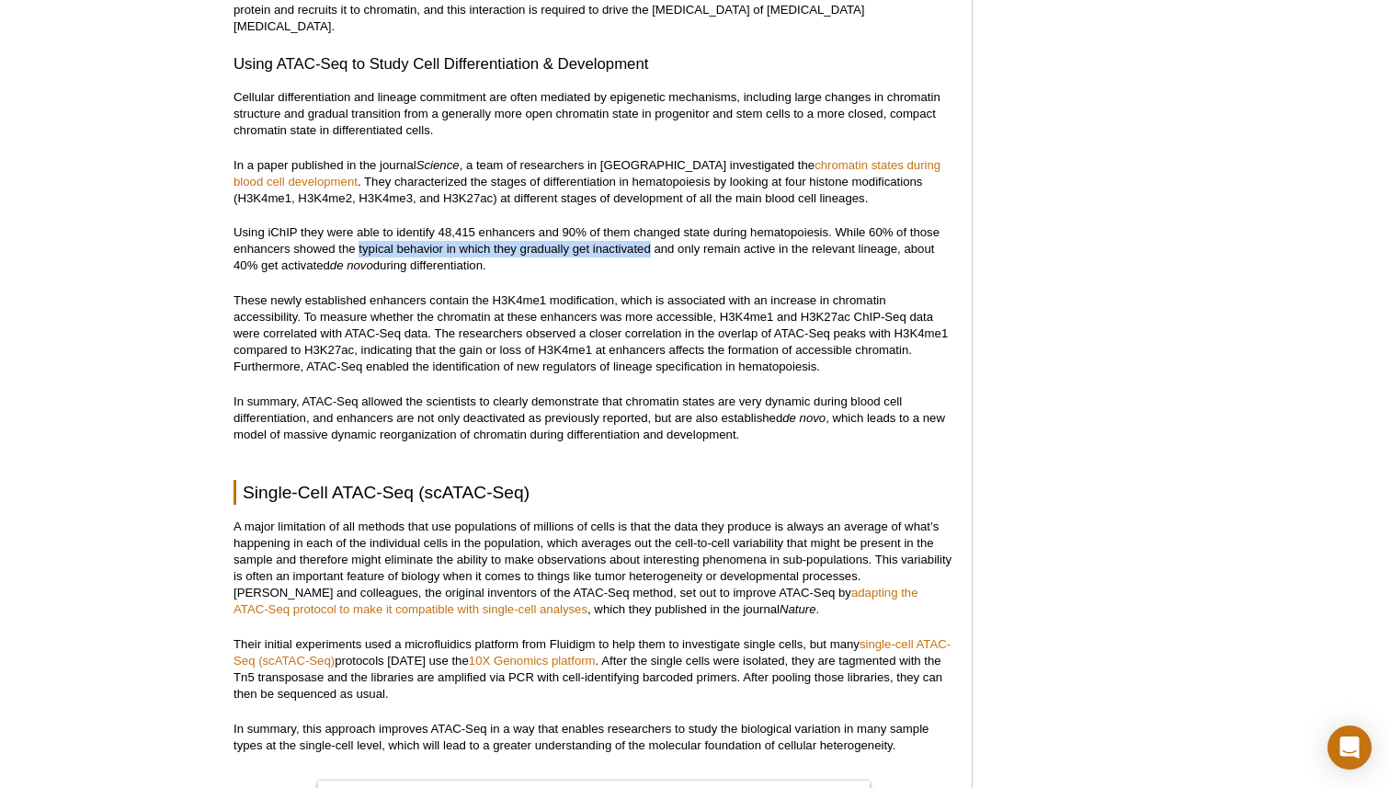
drag, startPoint x: 359, startPoint y: 216, endPoint x: 650, endPoint y: 218, distance: 290.5
click at [650, 224] on p "Using iChIP they were able to identify 48,415 enhancers and 90% of them changed…" at bounding box center [593, 249] width 720 height 50
drag, startPoint x: 704, startPoint y: 217, endPoint x: 889, endPoint y: 219, distance: 184.8
click at [889, 224] on p "Using iChIP they were able to identify 48,415 enhancers and 90% of them changed…" at bounding box center [593, 249] width 720 height 50
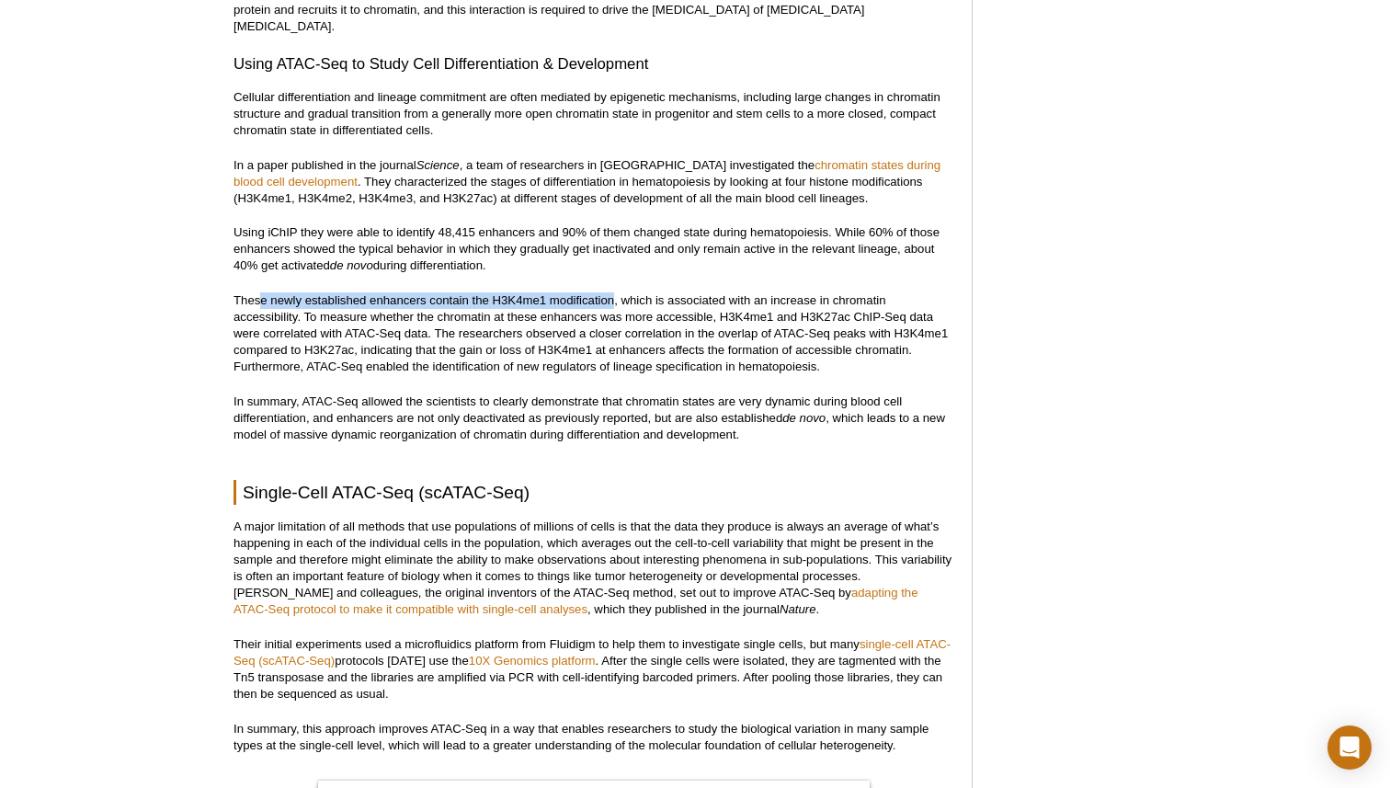
drag, startPoint x: 260, startPoint y: 267, endPoint x: 614, endPoint y: 263, distance: 353.9
click at [614, 292] on p "These newly established enhancers contain the H3K4me1 modification, which is as…" at bounding box center [593, 333] width 720 height 83
drag, startPoint x: 832, startPoint y: 268, endPoint x: 298, endPoint y: 287, distance: 534.3
click at [298, 292] on p "These newly established enhancers contain the H3K4me1 modification, which is as…" at bounding box center [593, 333] width 720 height 83
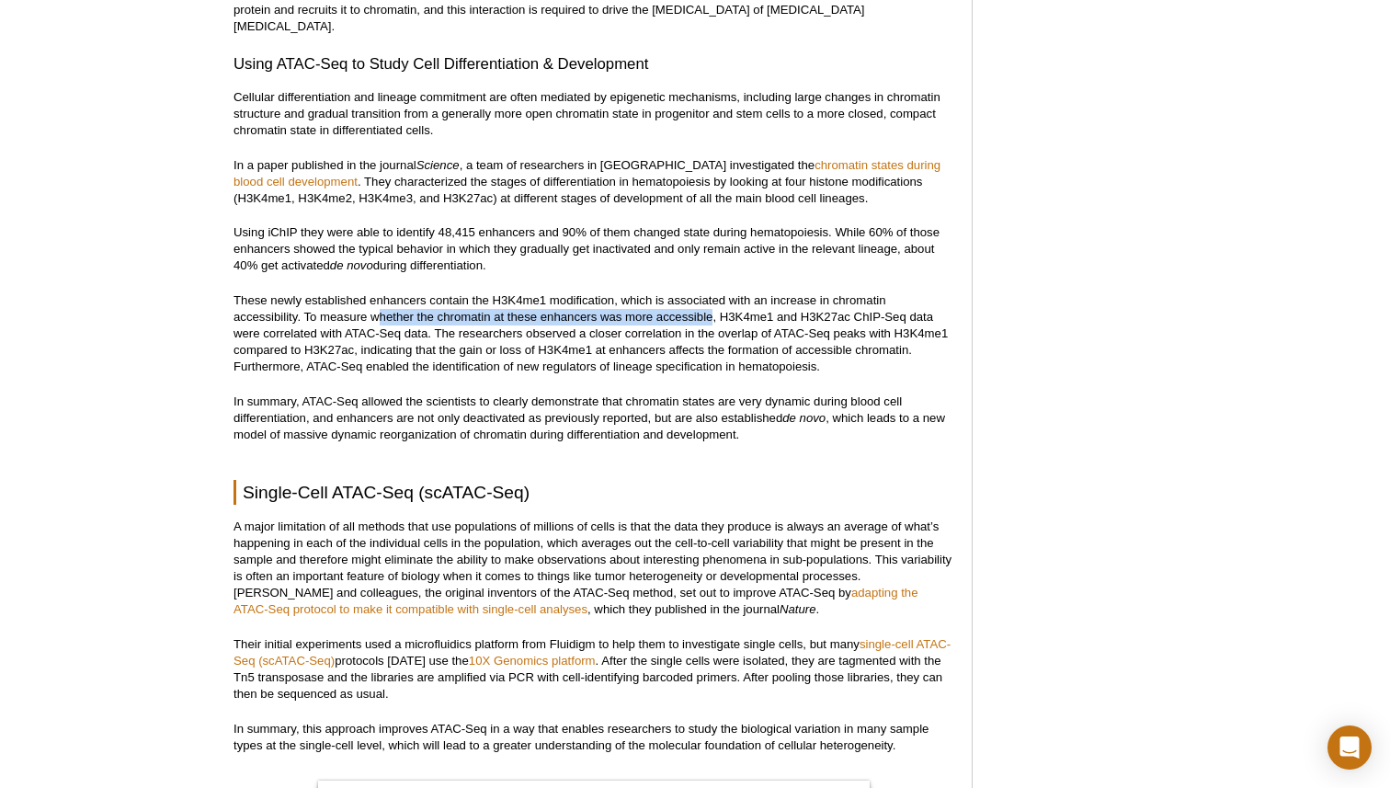
drag, startPoint x: 380, startPoint y: 284, endPoint x: 711, endPoint y: 282, distance: 330.9
click at [711, 292] on p "These newly established enhancers contain the H3K4me1 modification, which is as…" at bounding box center [593, 333] width 720 height 83
click at [383, 292] on p "These newly established enhancers contain the H3K4me1 modification, which is as…" at bounding box center [593, 333] width 720 height 83
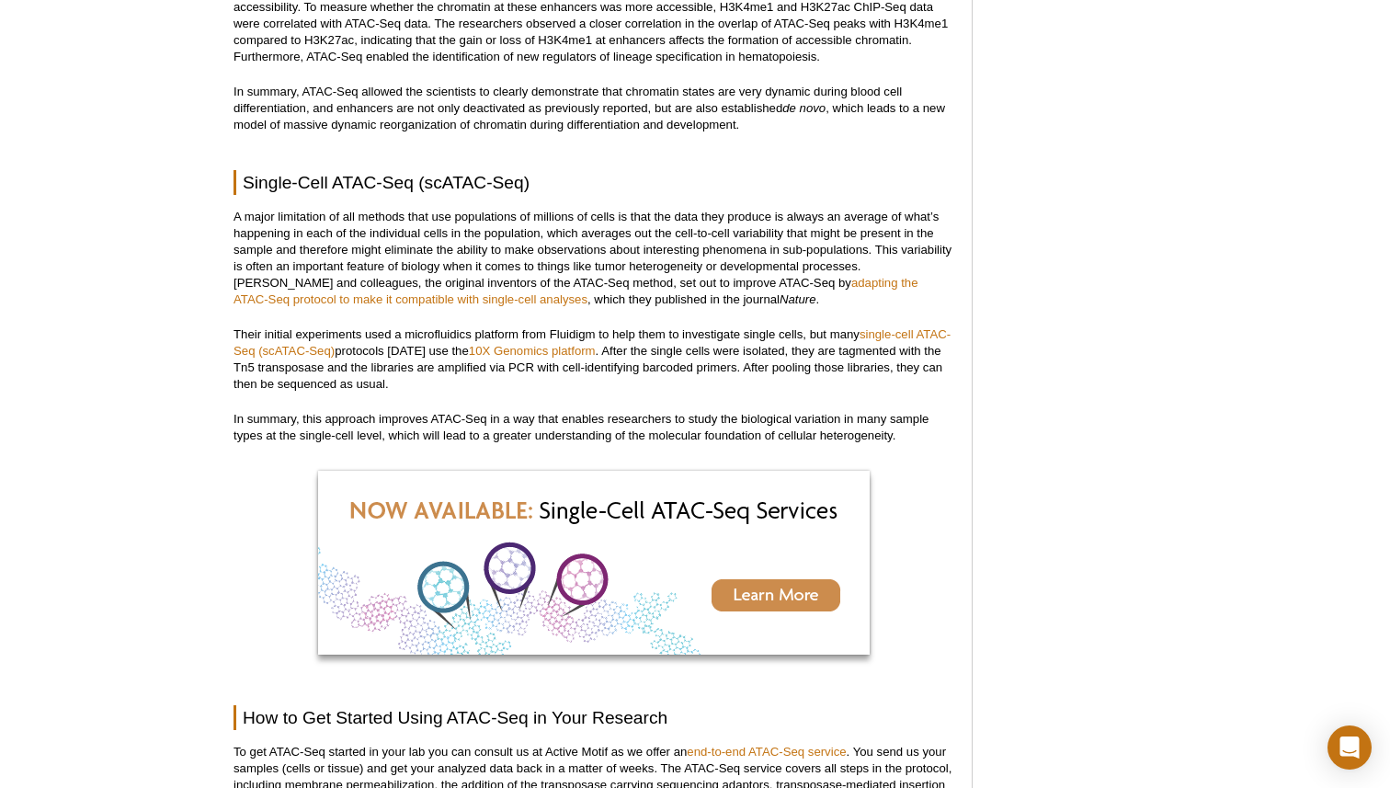
scroll to position [4238, 0]
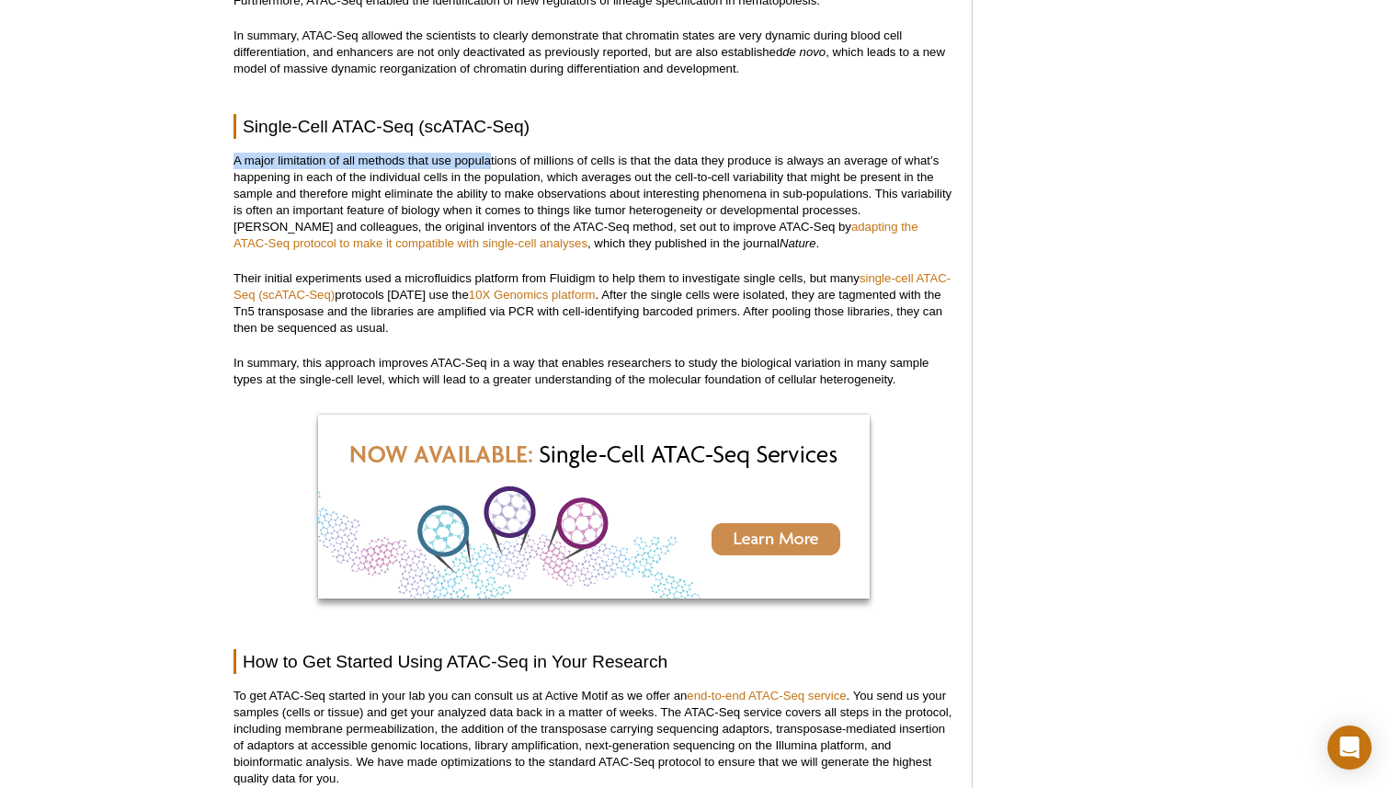
drag, startPoint x: 235, startPoint y: 128, endPoint x: 489, endPoint y: 127, distance: 253.7
click at [489, 153] on p "A major limitation of all methods that use populations of millions of cells is …" at bounding box center [593, 202] width 720 height 99
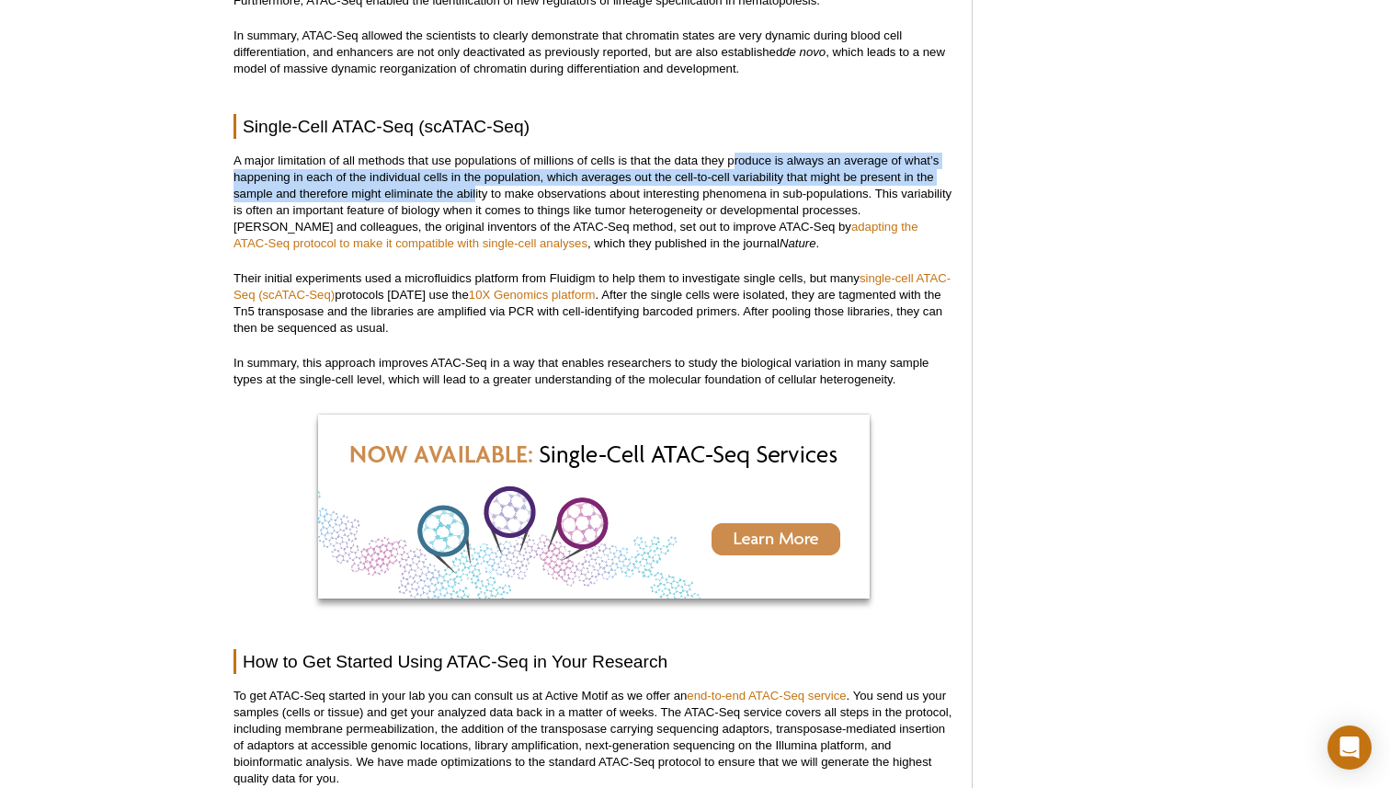
drag, startPoint x: 732, startPoint y: 129, endPoint x: 474, endPoint y: 156, distance: 258.8
click at [475, 157] on p "A major limitation of all methods that use populations of millions of cells is …" at bounding box center [593, 202] width 720 height 99
click at [474, 156] on p "A major limitation of all methods that use populations of millions of cells is …" at bounding box center [593, 202] width 720 height 99
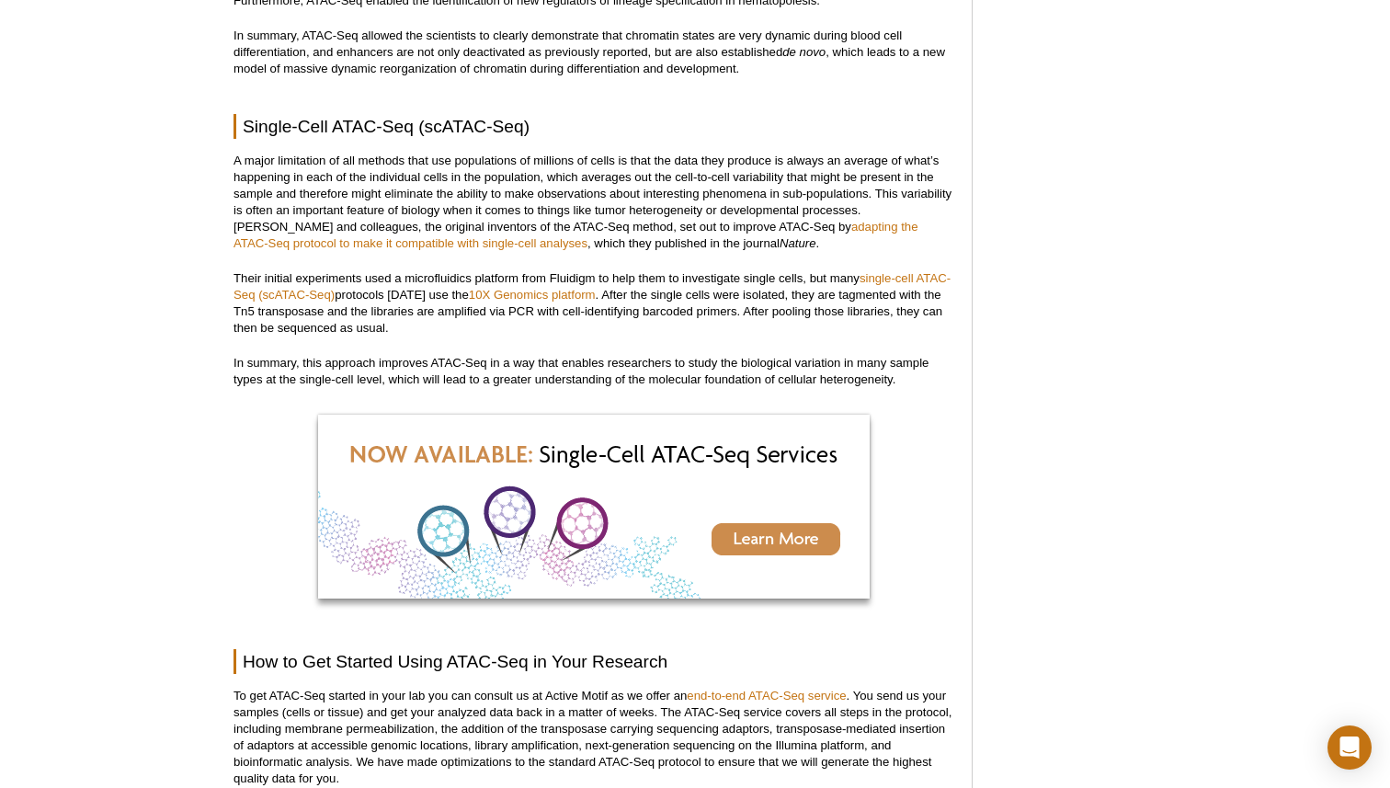
drag, startPoint x: 524, startPoint y: 158, endPoint x: 704, endPoint y: 162, distance: 180.2
click at [704, 163] on p "A major limitation of all methods that use populations of millions of cells is …" at bounding box center [593, 202] width 720 height 99
click at [704, 162] on p "A major limitation of all methods that use populations of millions of cells is …" at bounding box center [593, 202] width 720 height 99
click at [866, 161] on p "A major limitation of all methods that use populations of millions of cells is …" at bounding box center [593, 202] width 720 height 99
drag, startPoint x: 879, startPoint y: 157, endPoint x: 958, endPoint y: 163, distance: 79.2
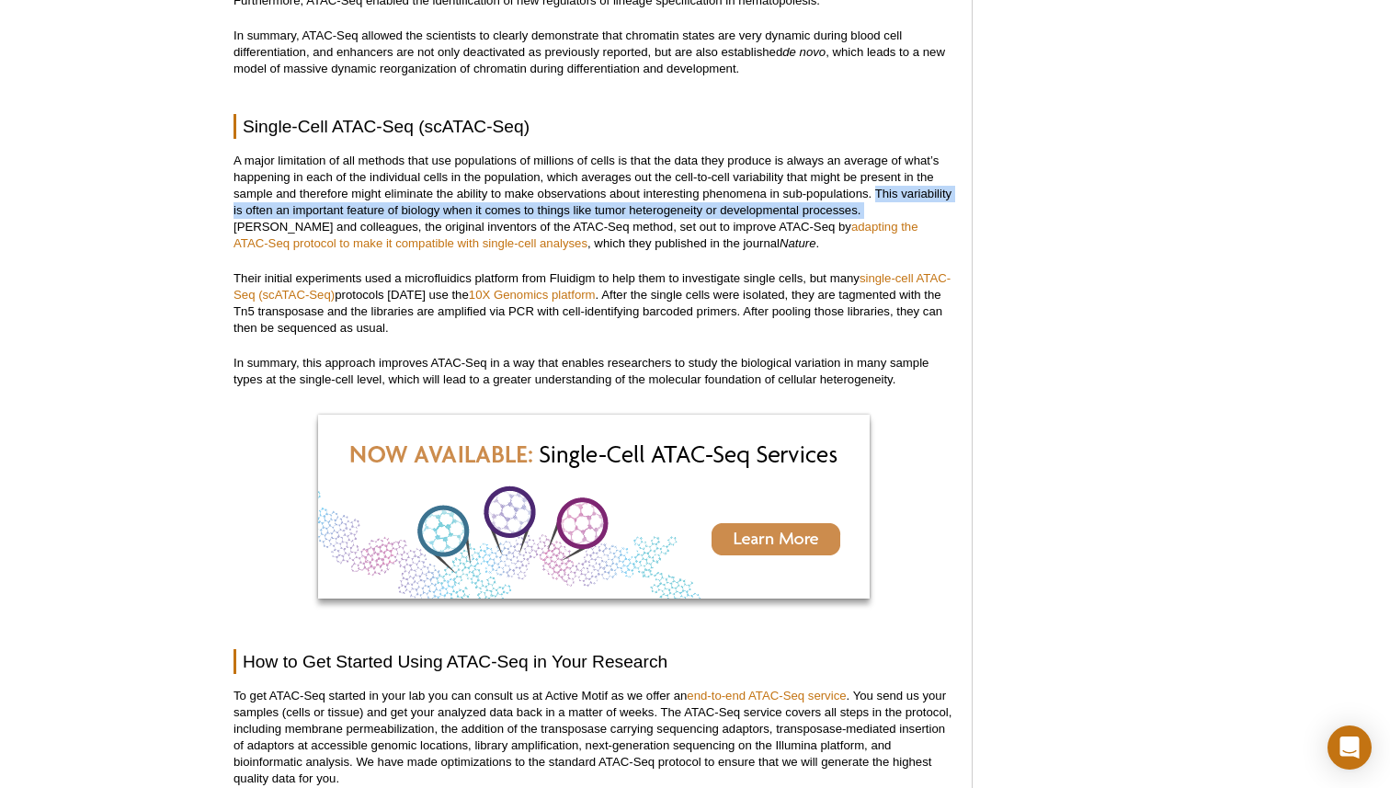
drag, startPoint x: 864, startPoint y: 177, endPoint x: 877, endPoint y: 158, distance: 23.2
click at [877, 158] on p "A major limitation of all methods that use populations of millions of cells is …" at bounding box center [593, 202] width 720 height 99
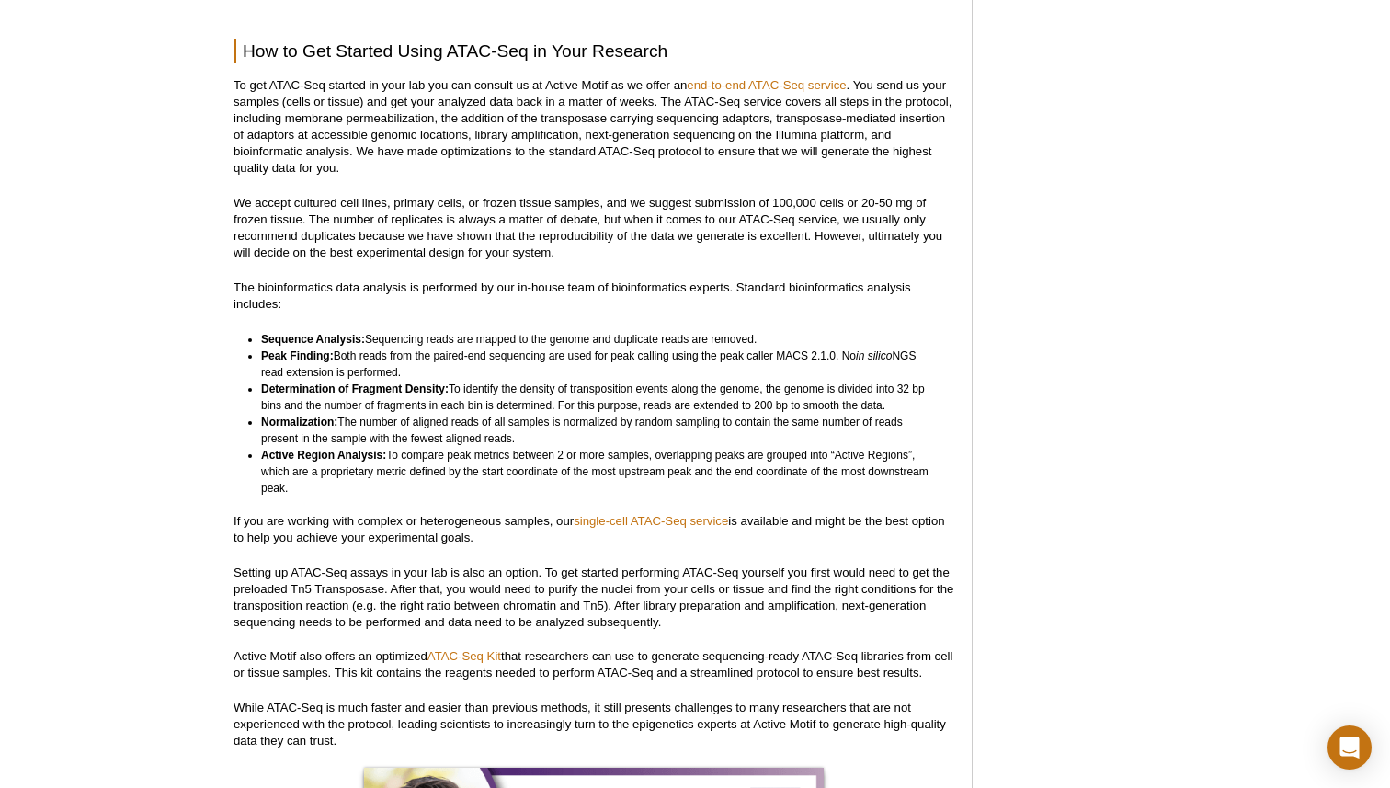
scroll to position [4852, 0]
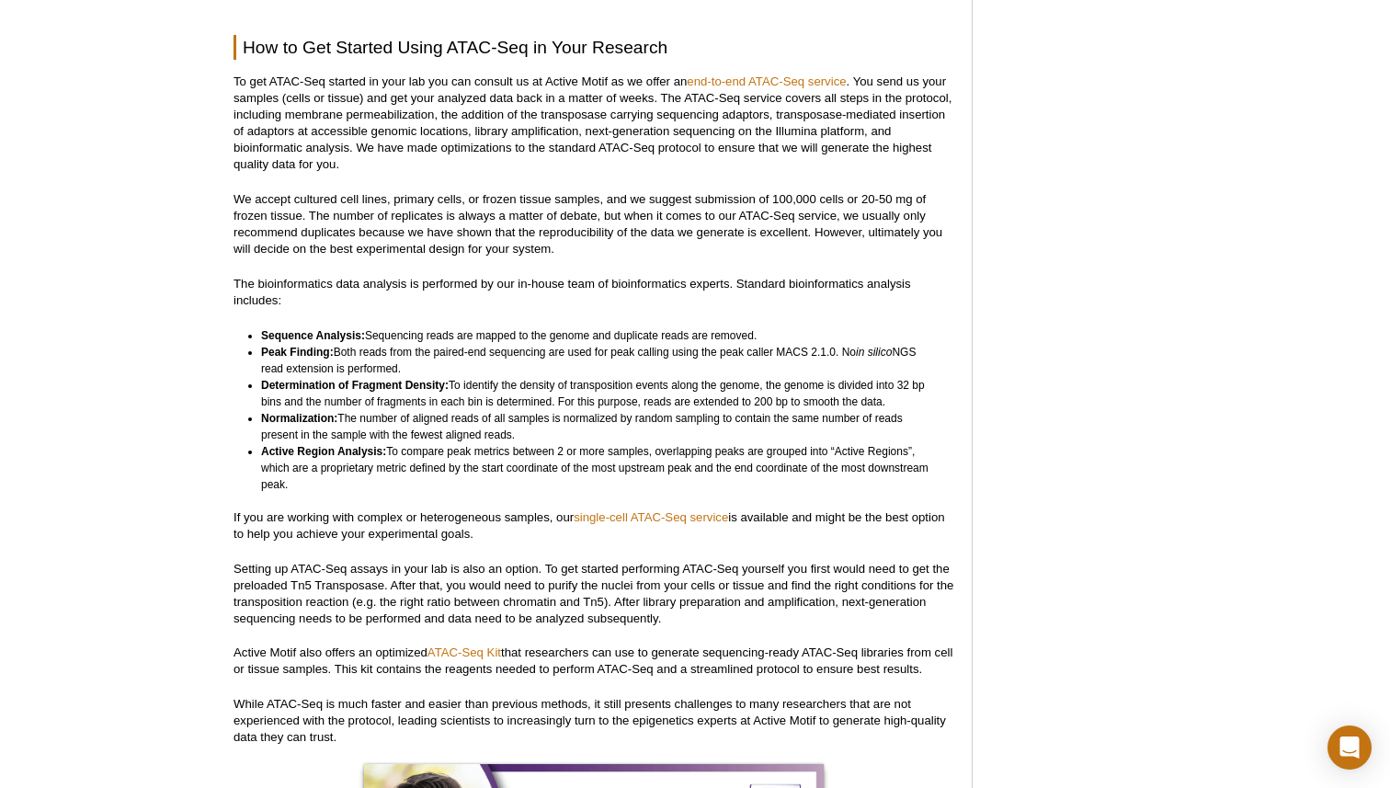
drag, startPoint x: 311, startPoint y: 199, endPoint x: 468, endPoint y: 196, distance: 157.2
click at [469, 197] on p "We accept cultured cell lines, primary cells, or frozen tissue samples, and we …" at bounding box center [593, 224] width 720 height 66
click at [597, 199] on p "We accept cultured cell lines, primary cells, or frozen tissue samples, and we …" at bounding box center [593, 224] width 720 height 66
drag, startPoint x: 524, startPoint y: 197, endPoint x: 596, endPoint y: 194, distance: 71.7
click at [597, 196] on p "We accept cultured cell lines, primary cells, or frozen tissue samples, and we …" at bounding box center [593, 224] width 720 height 66
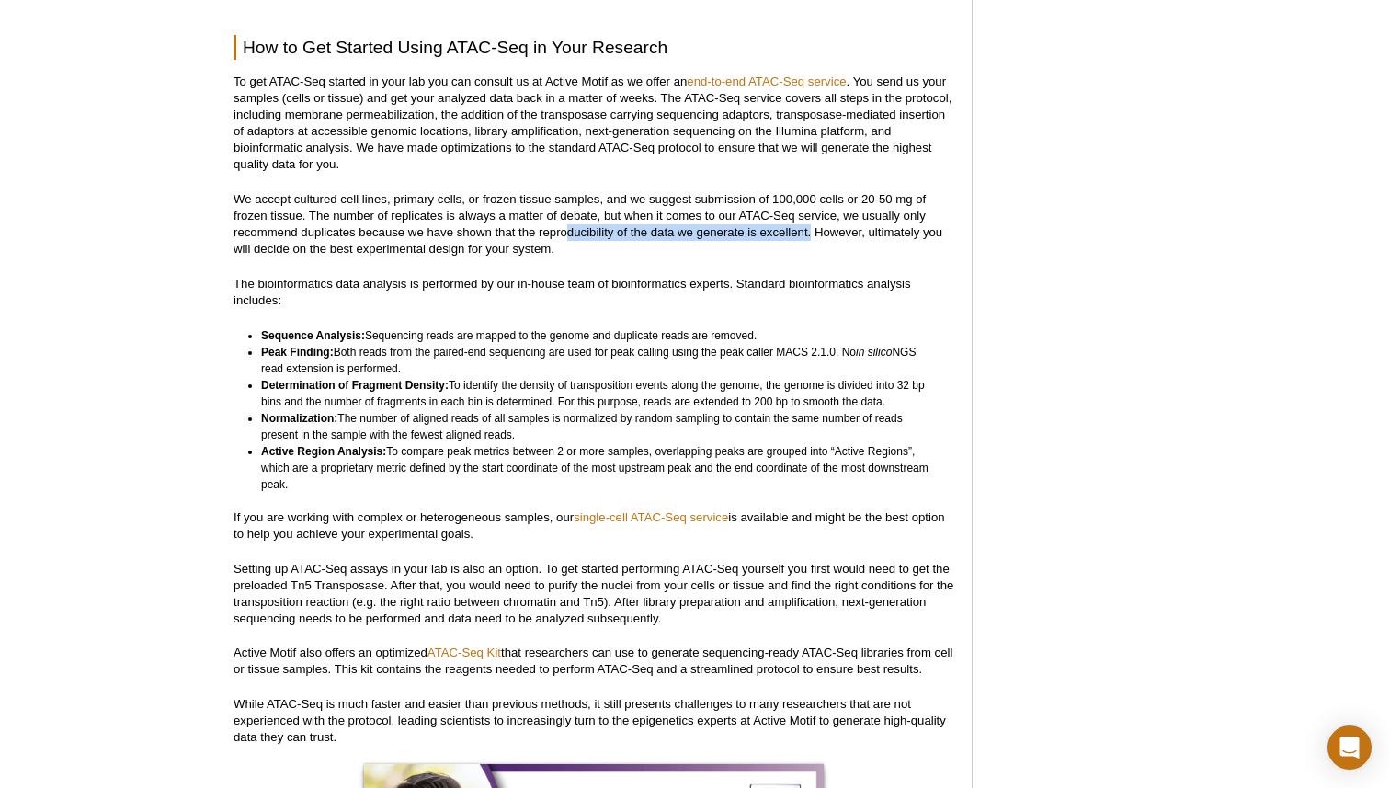
drag, startPoint x: 811, startPoint y: 200, endPoint x: 570, endPoint y: 197, distance: 240.8
click at [570, 197] on p "We accept cultured cell lines, primary cells, or frozen tissue samples, and we …" at bounding box center [593, 224] width 720 height 66
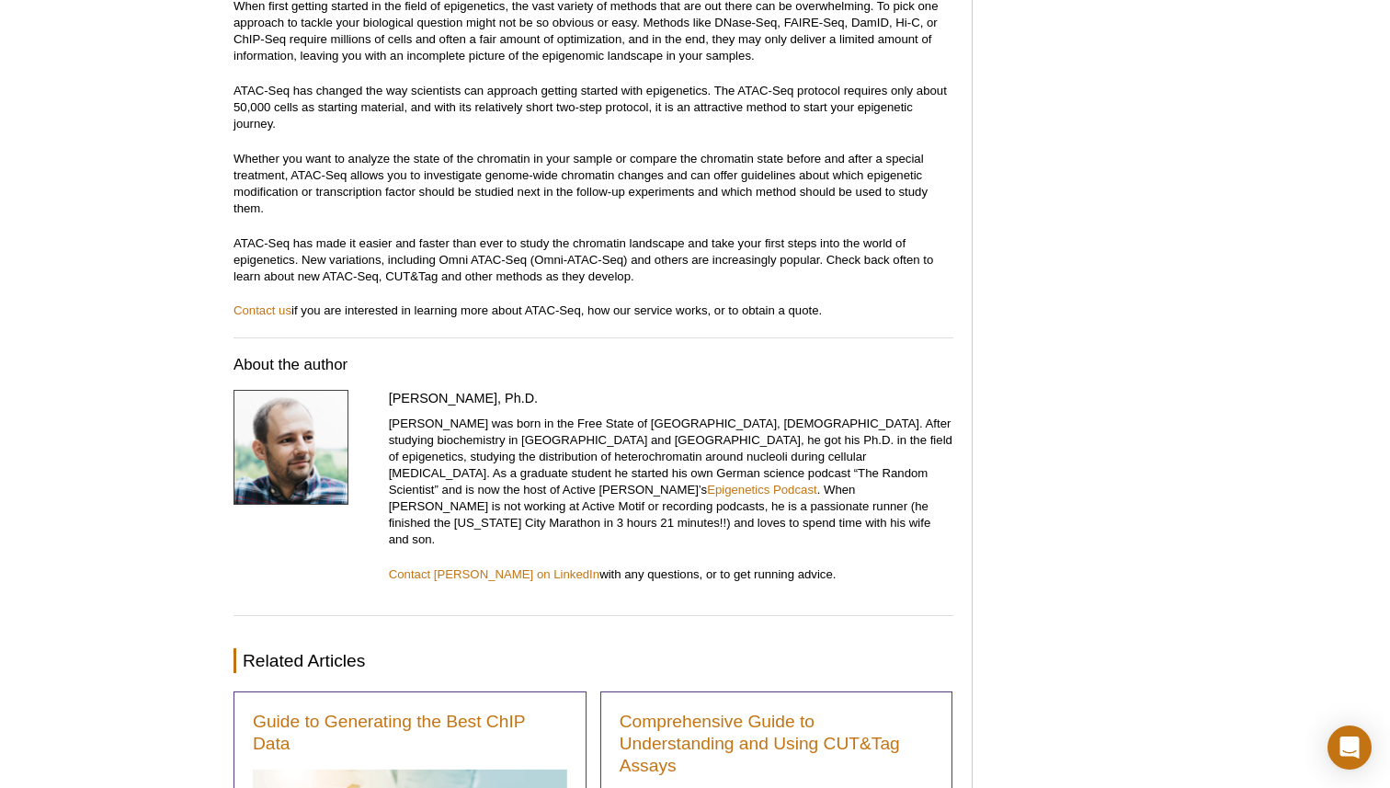
scroll to position [5918, 0]
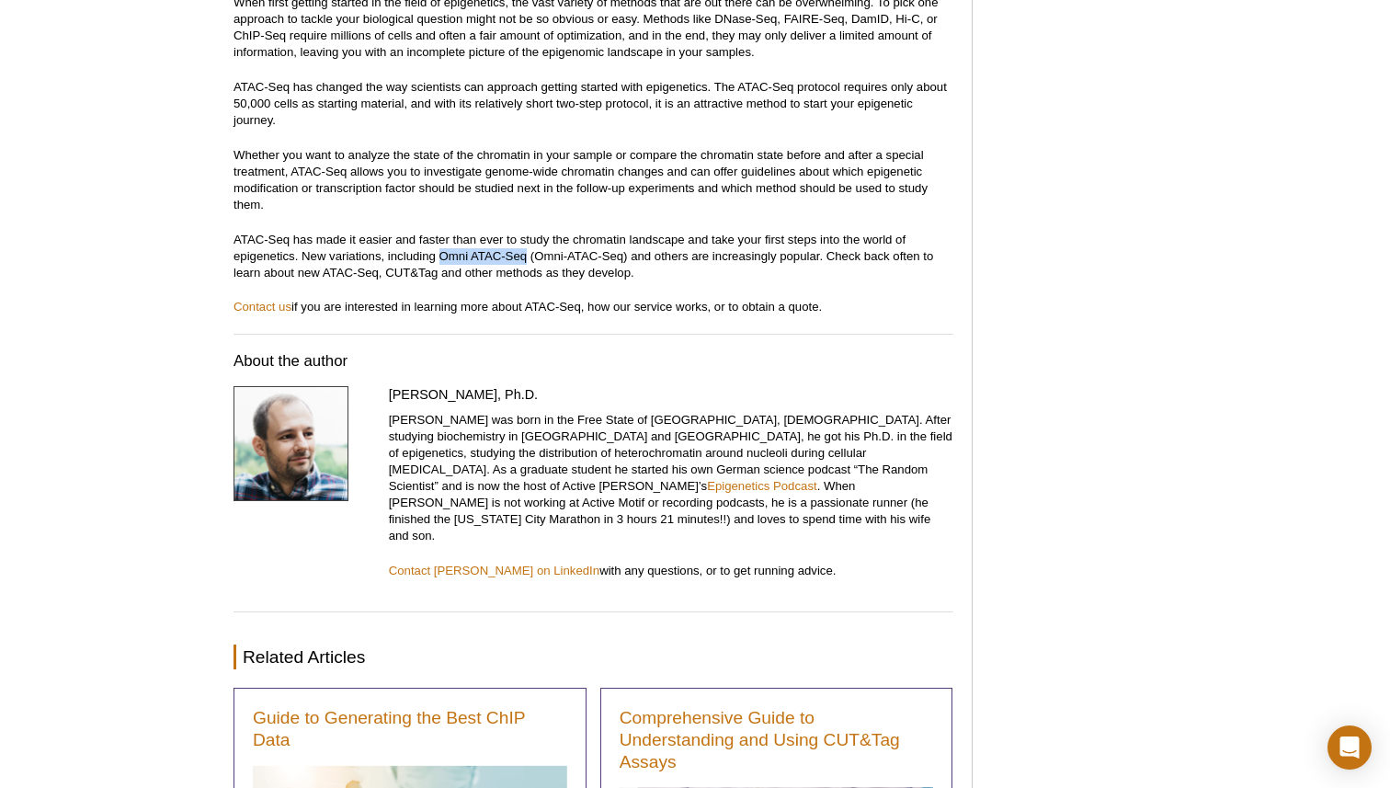
drag, startPoint x: 438, startPoint y: 221, endPoint x: 529, endPoint y: 225, distance: 90.2
click at [529, 232] on p "ATAC-Seq has made it easier and faster than ever to study the chromatin landsca…" at bounding box center [593, 257] width 720 height 50
copy p "Omni ATAC-Seq"
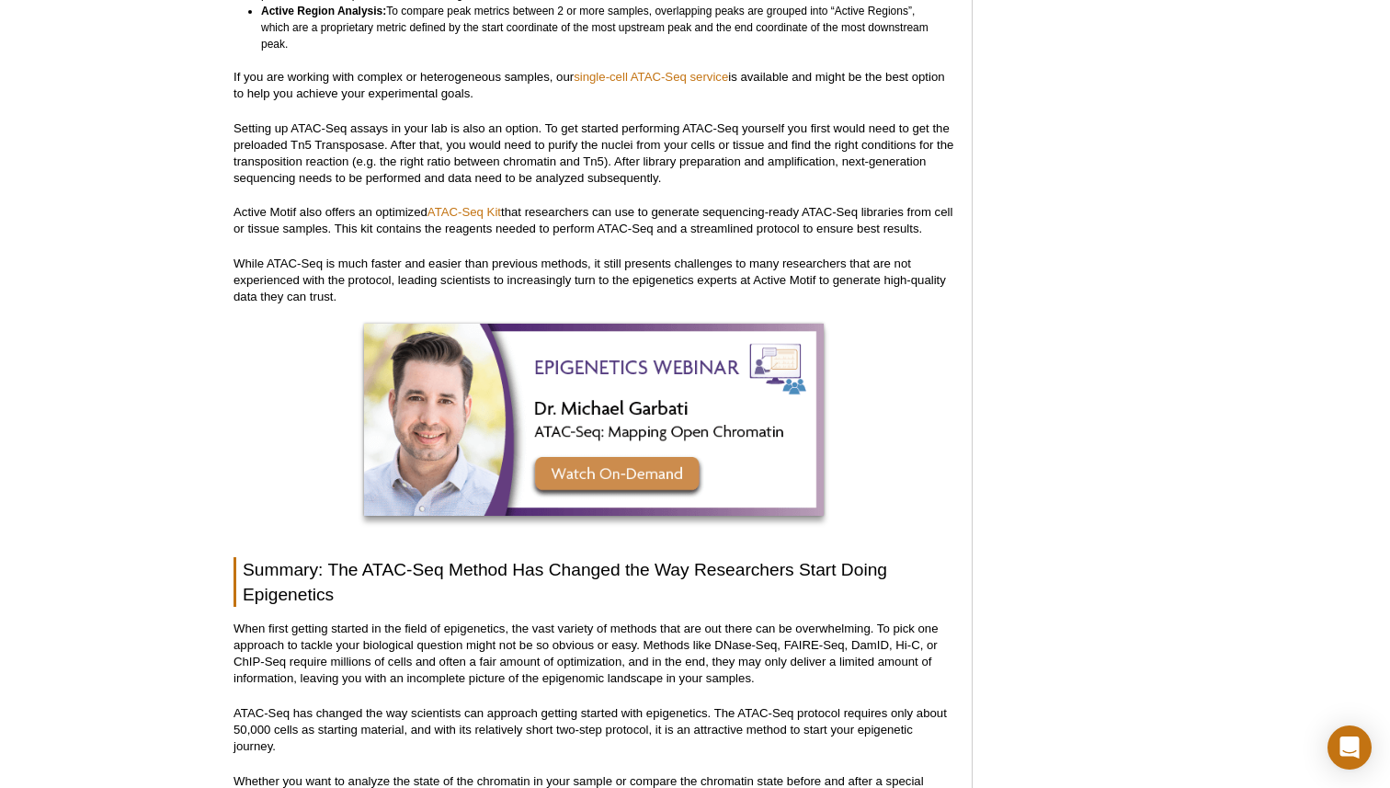
scroll to position [5264, 0]
